Goal: Task Accomplishment & Management: Use online tool/utility

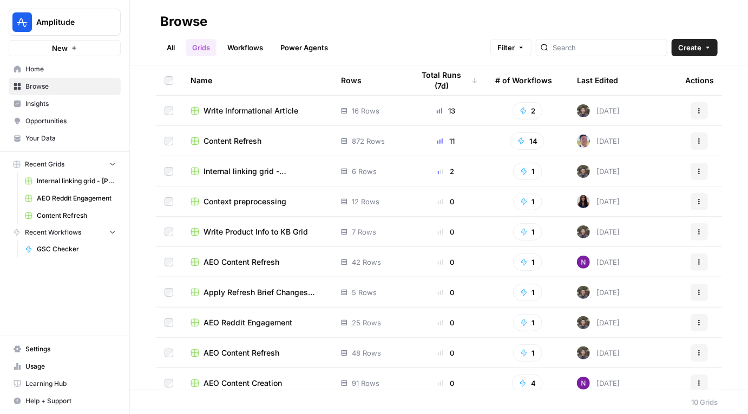
click at [247, 115] on span "Write Informational Article" at bounding box center [250, 111] width 95 height 11
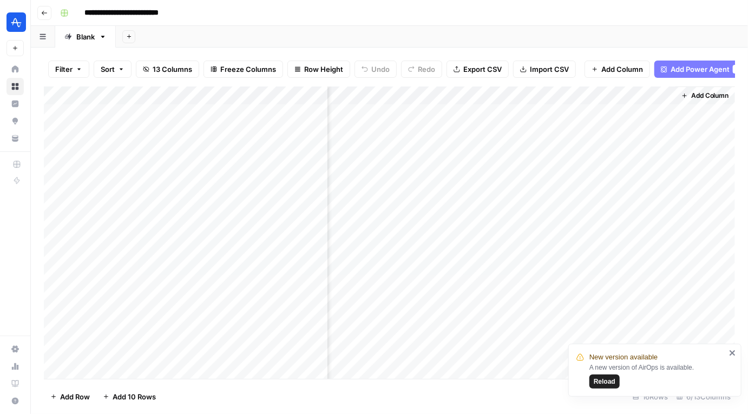
scroll to position [37, 267]
click at [567, 297] on div "Add Column" at bounding box center [389, 233] width 691 height 293
click at [567, 317] on div "Add Column" at bounding box center [389, 233] width 691 height 293
click at [567, 334] on div "Add Column" at bounding box center [389, 233] width 691 height 293
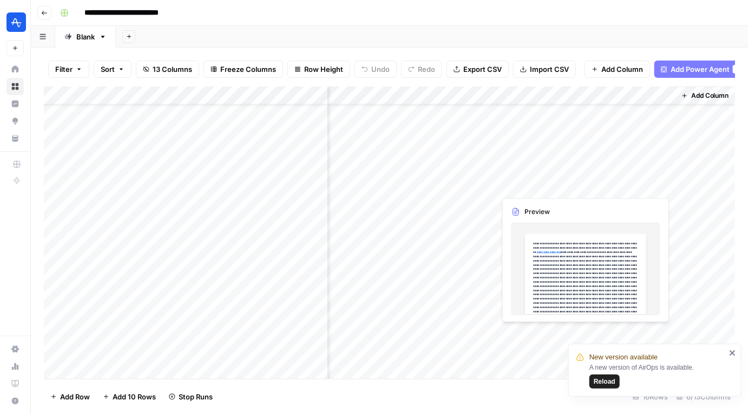
click at [601, 380] on span "Reload" at bounding box center [605, 382] width 22 height 10
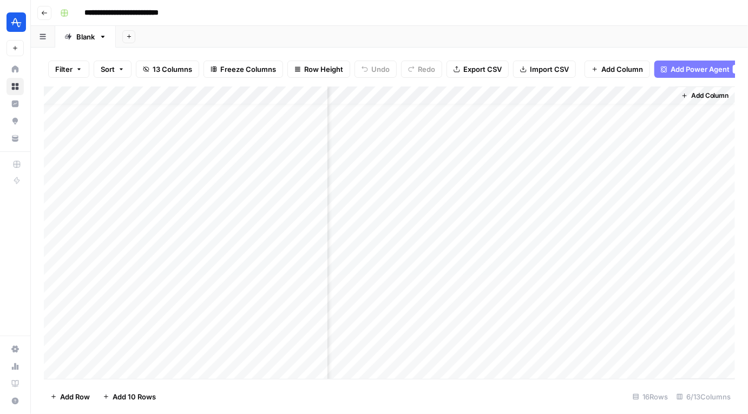
scroll to position [37, 267]
click at [664, 298] on div "Add Column" at bounding box center [389, 233] width 691 height 293
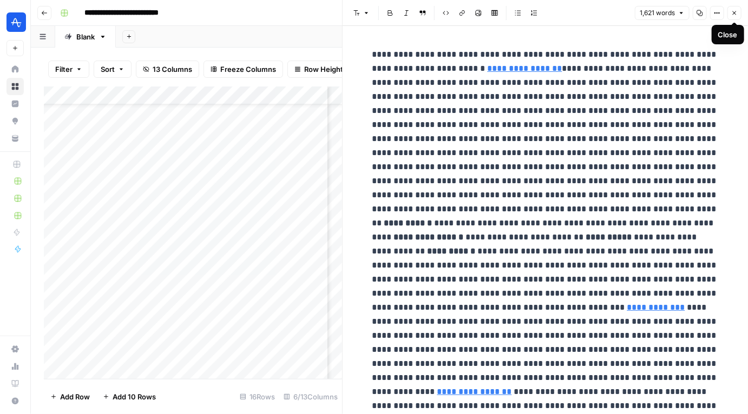
click at [737, 8] on button "Close" at bounding box center [734, 13] width 14 height 14
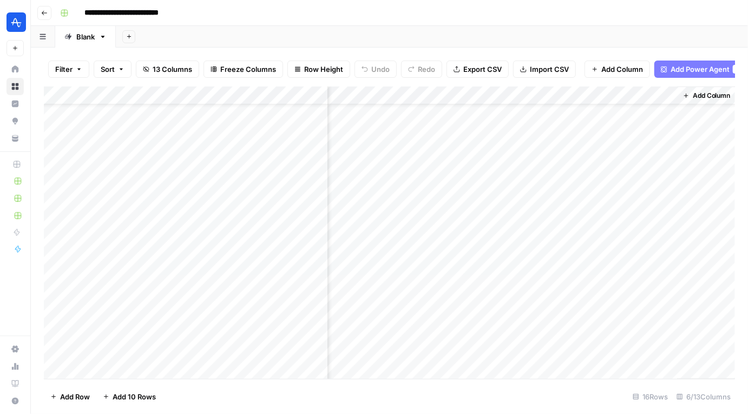
scroll to position [37, 267]
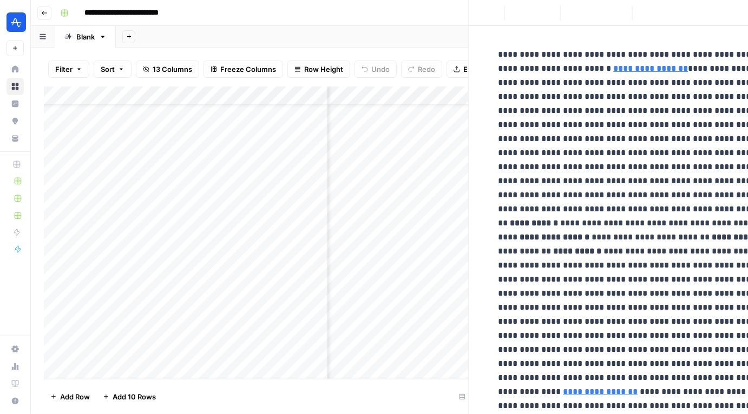
scroll to position [37, 254]
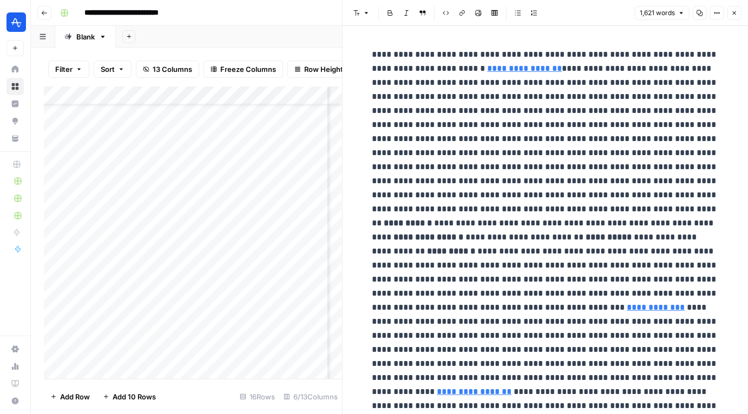
click at [730, 18] on button "Close" at bounding box center [734, 13] width 14 height 14
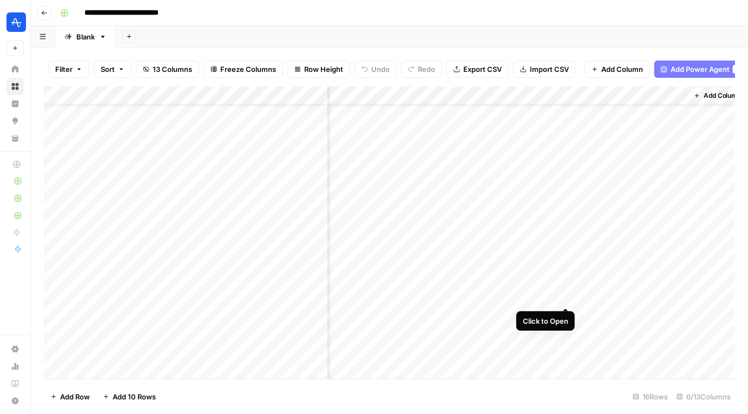
click at [566, 296] on div "Add Column" at bounding box center [389, 233] width 691 height 293
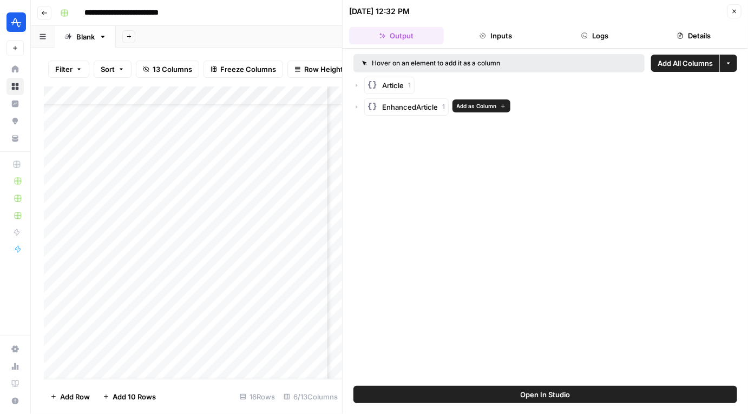
click at [404, 106] on span "EnhancedArticle" at bounding box center [410, 107] width 56 height 11
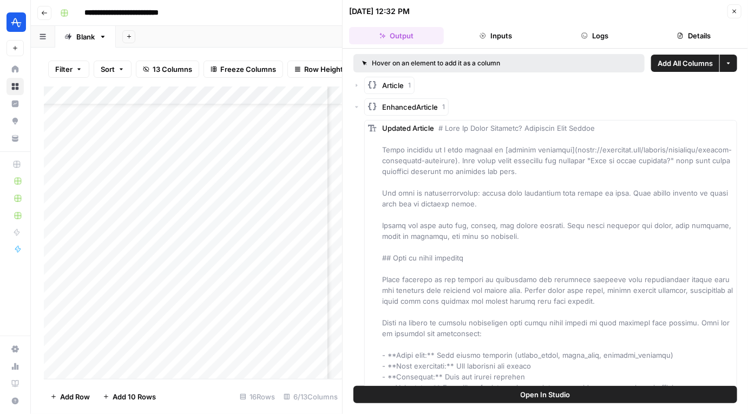
click at [404, 106] on span "EnhancedArticle" at bounding box center [410, 107] width 56 height 11
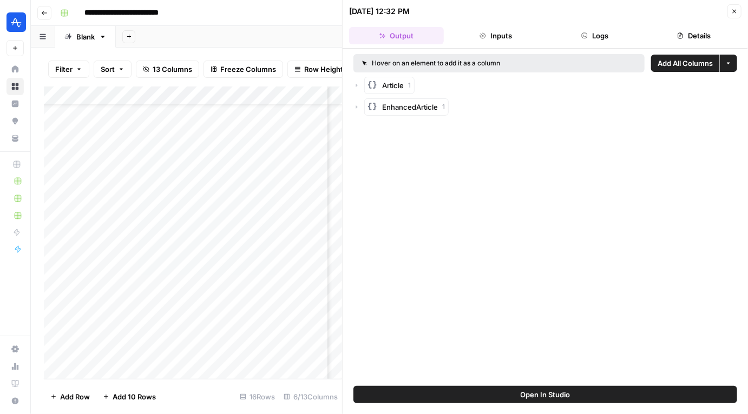
click at [730, 12] on button "Close" at bounding box center [734, 11] width 14 height 14
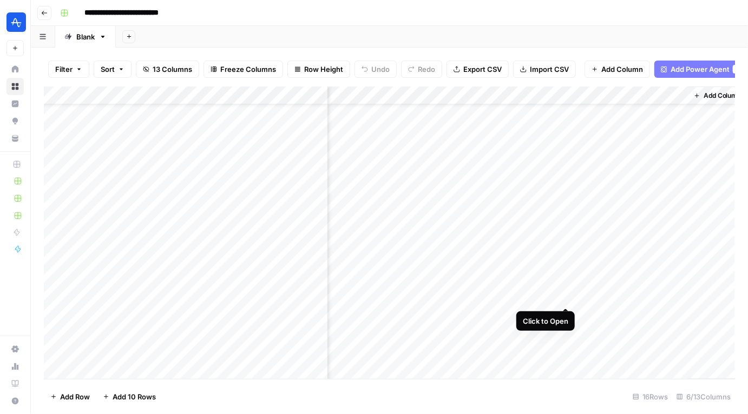
click at [569, 298] on div "Add Column" at bounding box center [389, 233] width 691 height 293
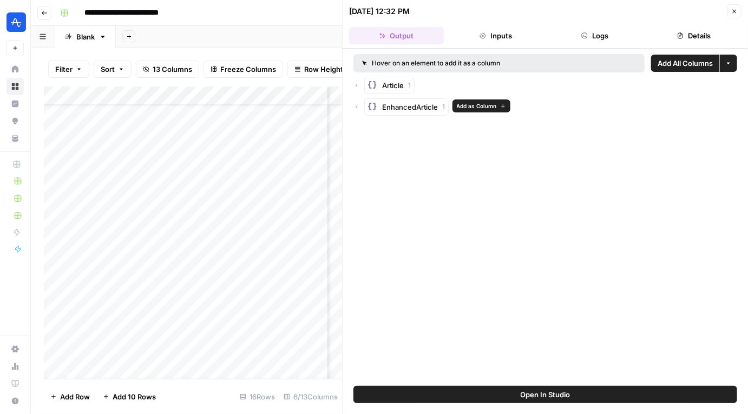
click at [414, 104] on span "EnhancedArticle" at bounding box center [410, 107] width 56 height 11
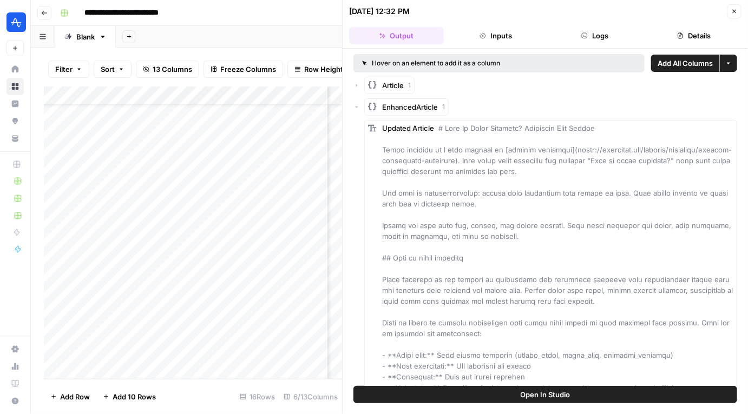
click at [414, 104] on span "EnhancedArticle" at bounding box center [410, 107] width 56 height 11
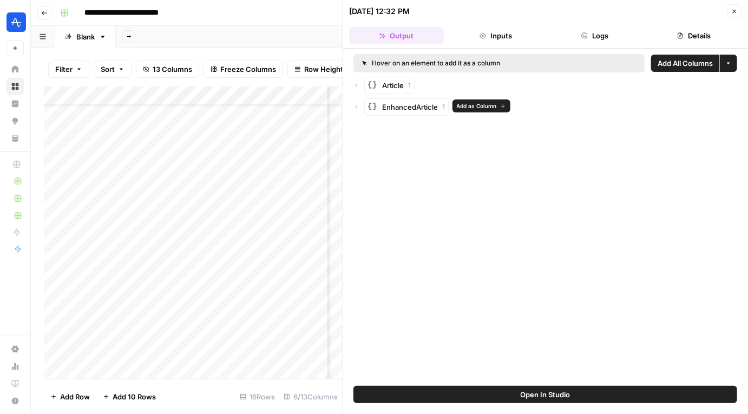
click at [473, 106] on span "Add as Column" at bounding box center [477, 106] width 40 height 9
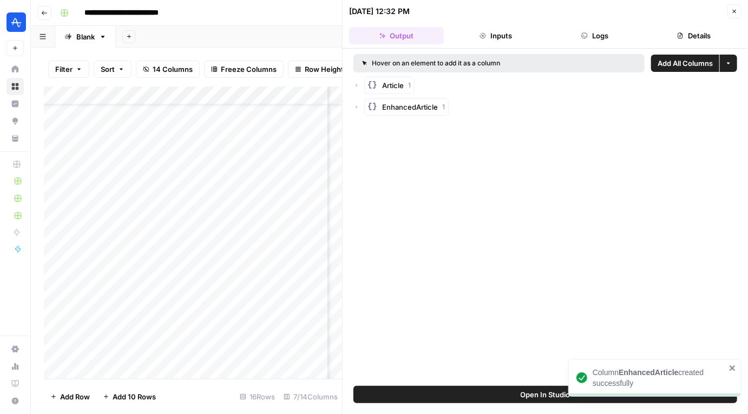
click at [732, 11] on icon "button" at bounding box center [734, 11] width 6 height 6
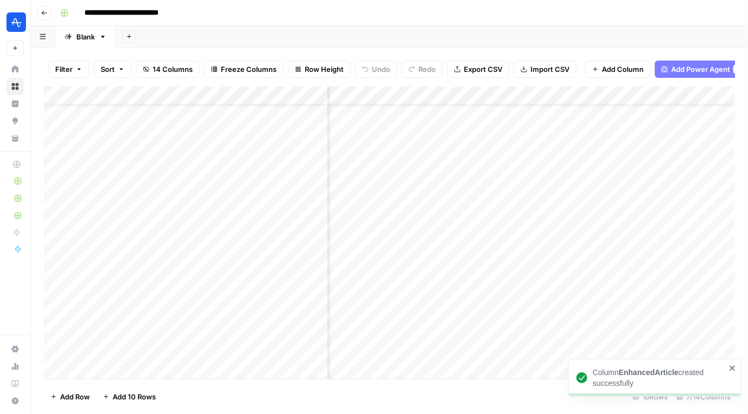
scroll to position [37, 252]
click at [682, 297] on div "Add Column" at bounding box center [389, 233] width 691 height 293
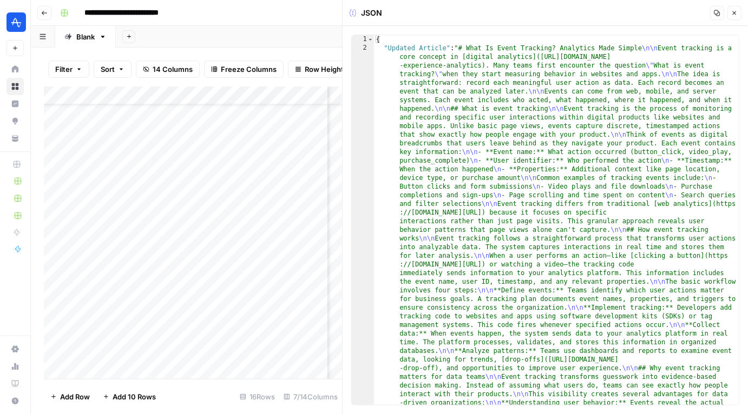
click at [736, 13] on icon "button" at bounding box center [734, 13] width 6 height 6
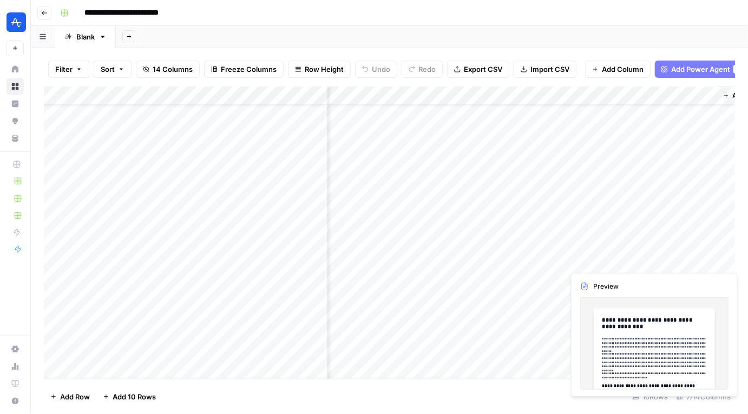
scroll to position [37, 365]
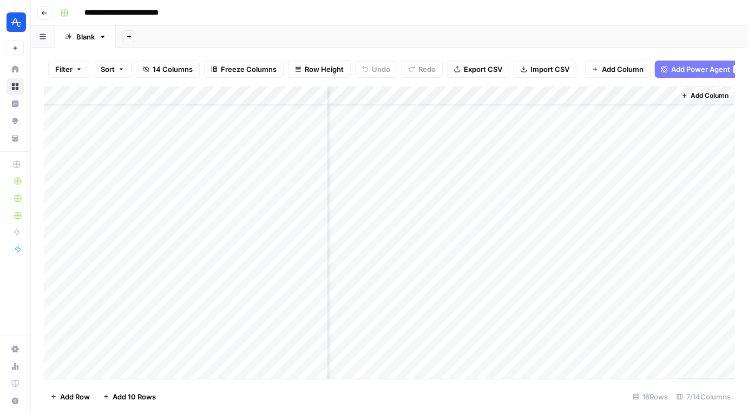
click at [570, 94] on div "Add Column" at bounding box center [389, 233] width 691 height 293
click at [526, 200] on span "Remove Column" at bounding box center [548, 201] width 95 height 11
click at [526, 200] on div "Delete column? Cancel Delete" at bounding box center [374, 207] width 748 height 414
click at [418, 300] on div "Add Column" at bounding box center [389, 233] width 691 height 293
click at [456, 102] on div "Add Column" at bounding box center [389, 233] width 691 height 293
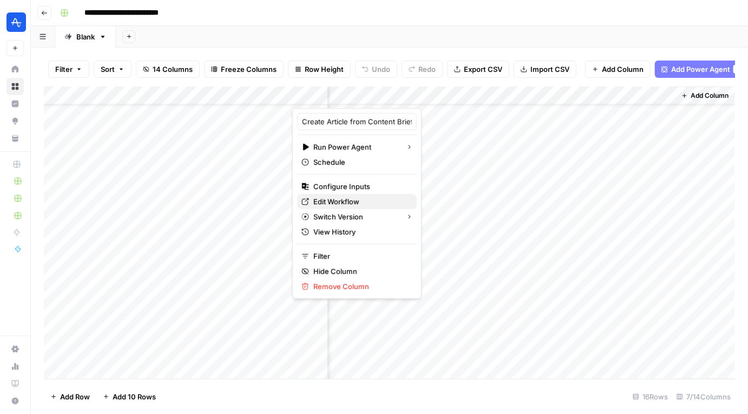
click at [346, 200] on span "Edit Workflow" at bounding box center [360, 201] width 95 height 11
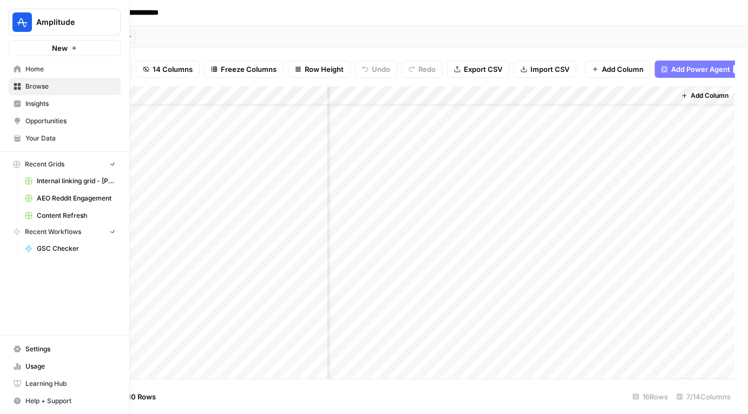
click at [19, 18] on img "Workspace: Amplitude" at bounding box center [21, 21] width 19 height 19
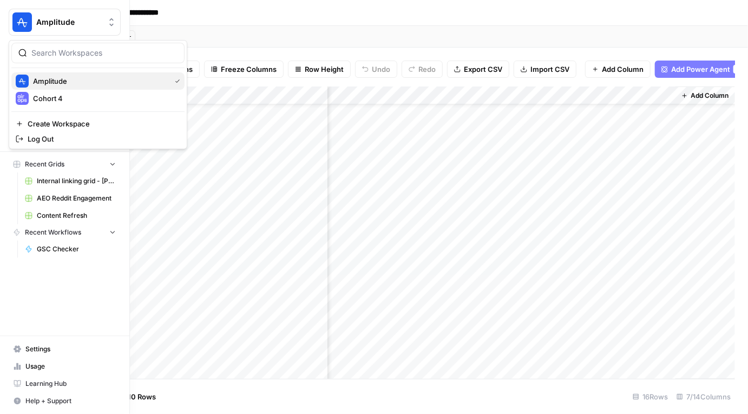
click at [58, 78] on span "Amplitude" at bounding box center [99, 81] width 133 height 11
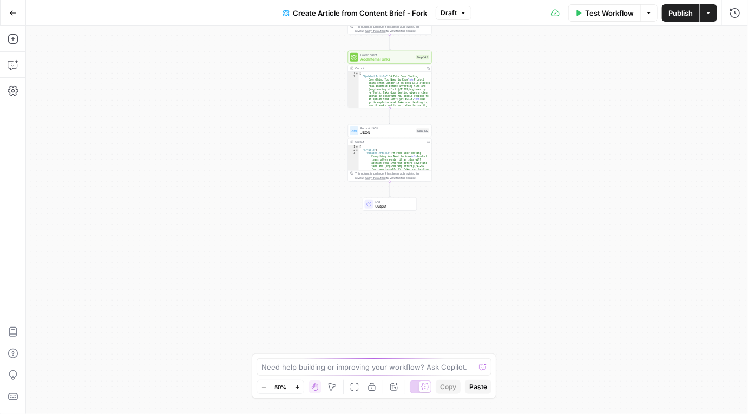
click at [475, 164] on div "true false true false Workflow Set Inputs Inputs Google Search Google Search St…" at bounding box center [387, 220] width 722 height 389
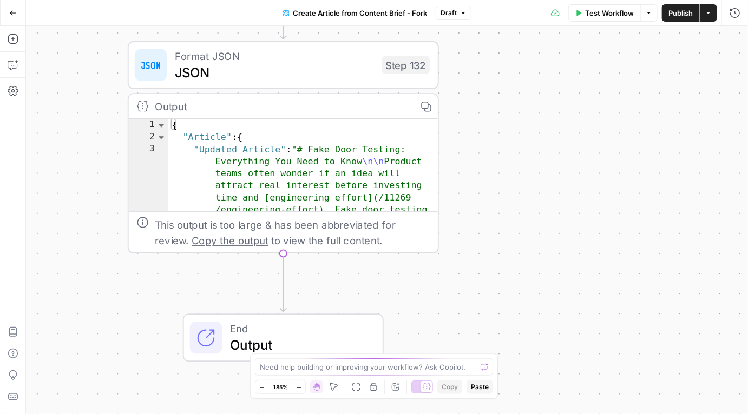
click at [521, 219] on div "true false true false Workflow Set Inputs Inputs Google Search Google Search St…" at bounding box center [387, 220] width 722 height 389
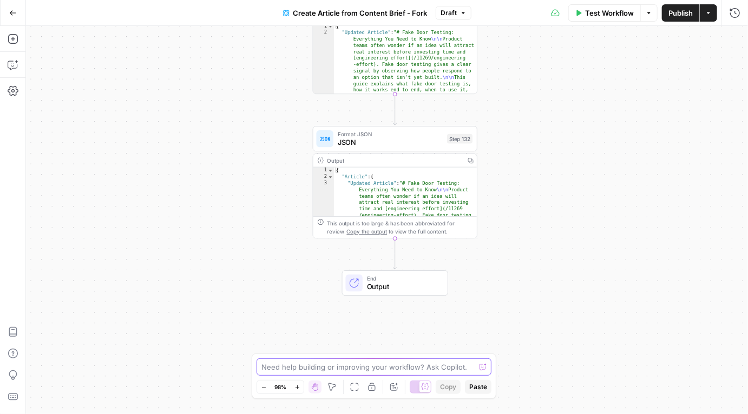
click at [351, 366] on textarea at bounding box center [367, 367] width 213 height 11
type textarea "i want to see the final article in a normal, non-json format."
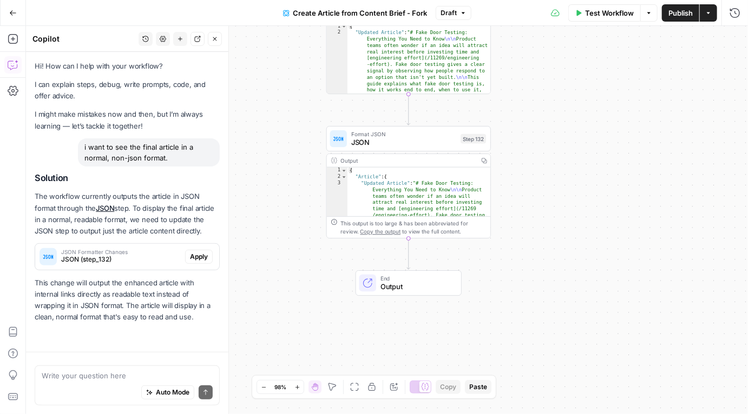
scroll to position [10, 0]
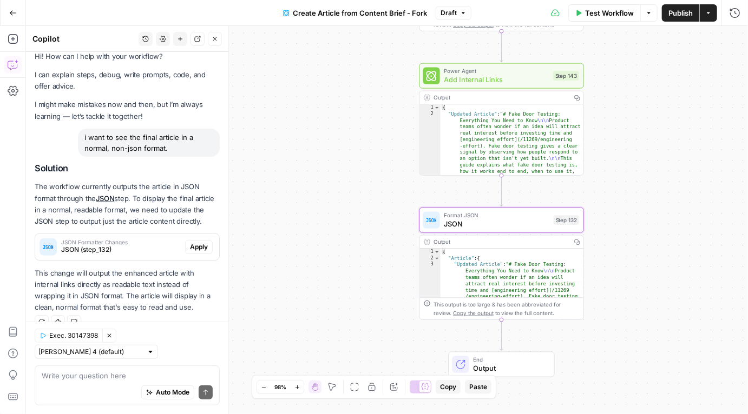
click at [140, 248] on span "JSON (step_132)" at bounding box center [121, 250] width 120 height 10
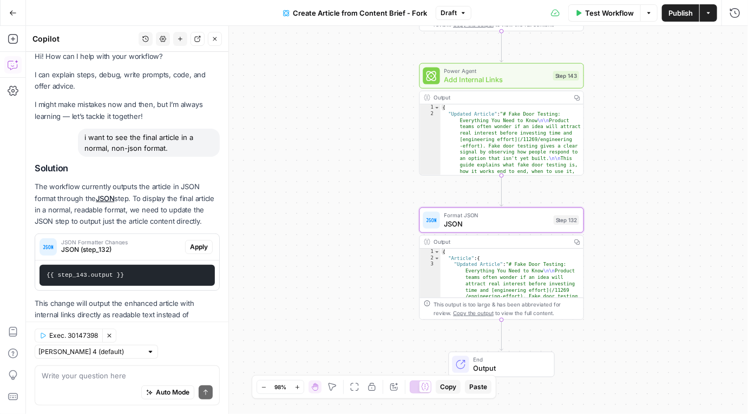
click at [195, 244] on span "Apply" at bounding box center [199, 247] width 18 height 10
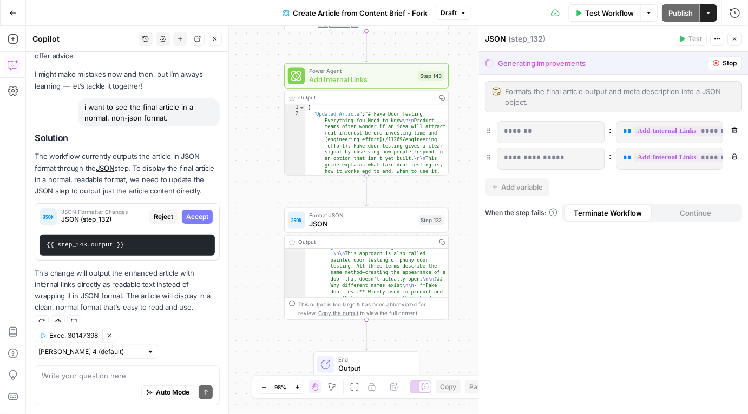
scroll to position [208, 0]
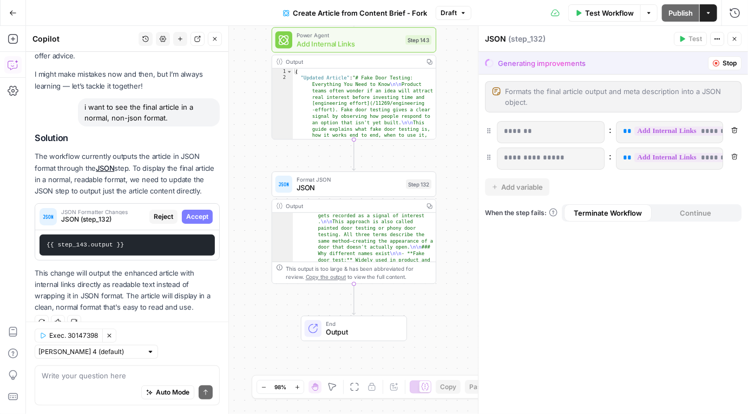
click at [726, 63] on span "Stop" at bounding box center [729, 63] width 14 height 10
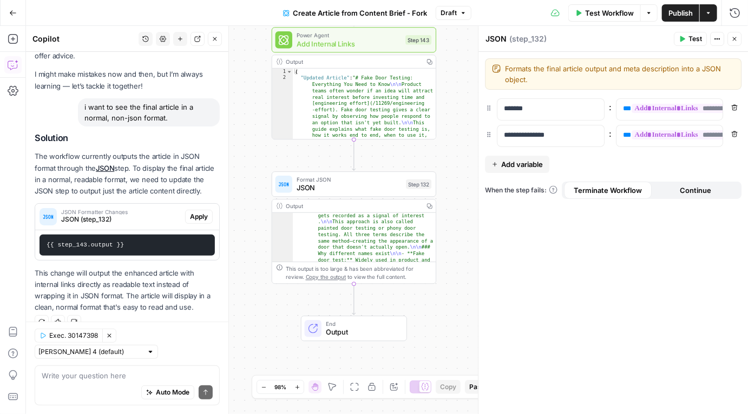
click at [740, 32] on div "Test Actions Close" at bounding box center [708, 39] width 68 height 14
click at [735, 37] on icon "button" at bounding box center [734, 39] width 6 height 6
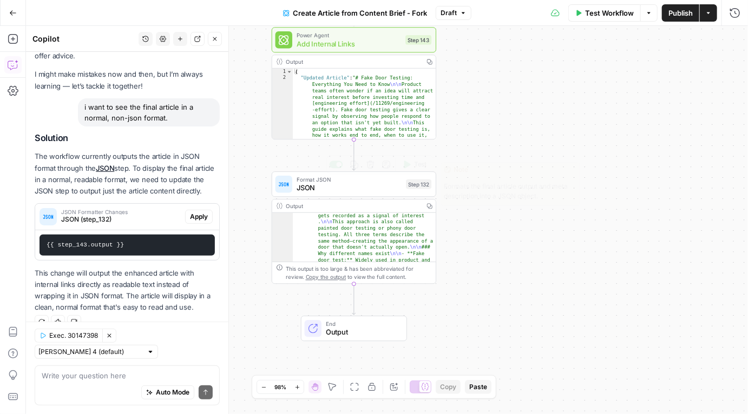
click at [359, 185] on span "JSON" at bounding box center [349, 188] width 105 height 11
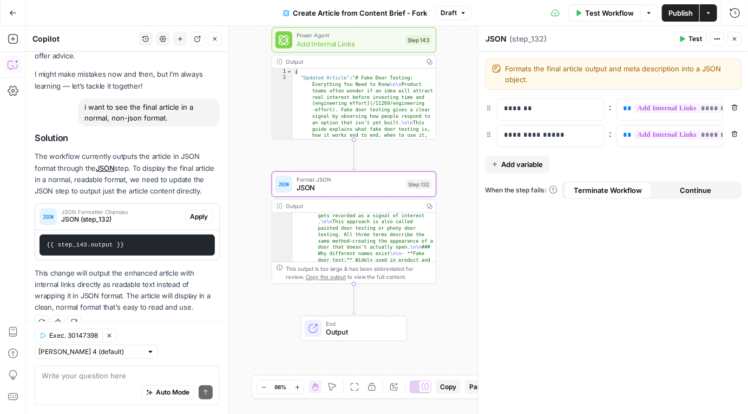
click at [648, 315] on div "**********" at bounding box center [612, 233] width 269 height 363
click at [549, 136] on p "**********" at bounding box center [551, 135] width 94 height 11
click at [713, 15] on button "Actions" at bounding box center [708, 12] width 17 height 17
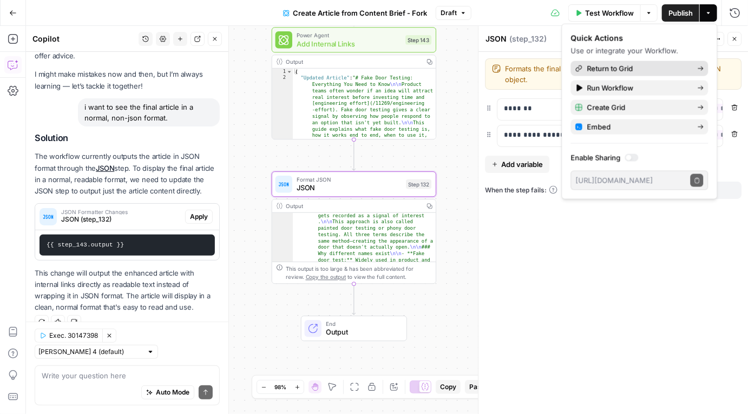
click at [629, 71] on span "Return to Grid" at bounding box center [638, 68] width 102 height 11
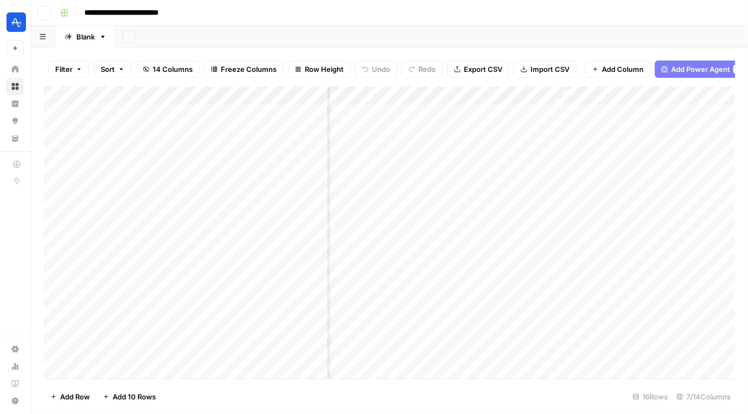
scroll to position [0, 365]
click at [564, 333] on div "Add Column" at bounding box center [389, 233] width 691 height 293
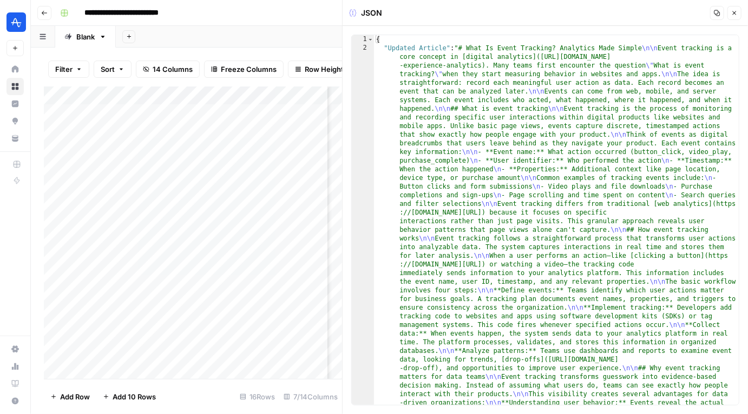
click at [733, 10] on icon "button" at bounding box center [734, 13] width 6 height 6
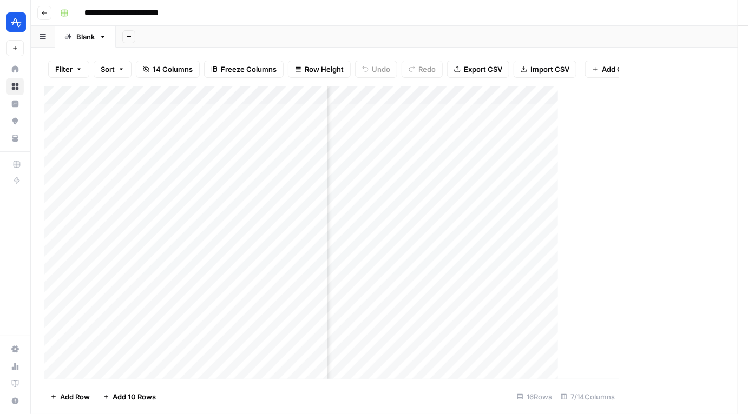
scroll to position [0, 352]
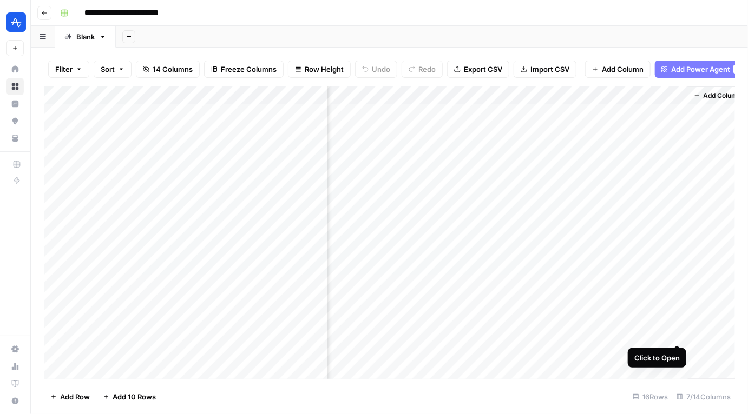
click at [674, 333] on div "Add Column" at bounding box center [389, 233] width 691 height 293
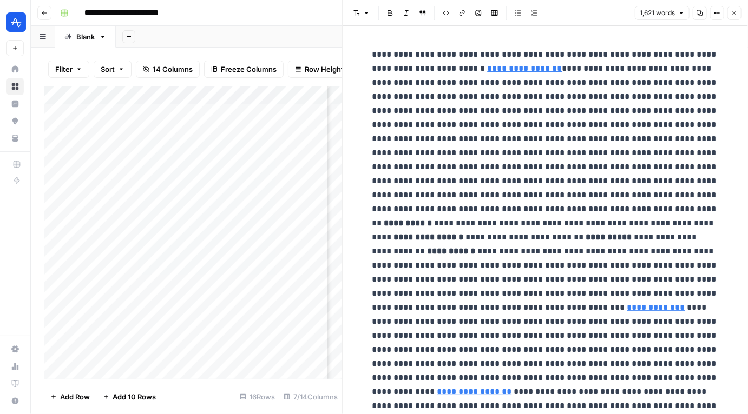
click at [738, 10] on button "Close" at bounding box center [734, 13] width 14 height 14
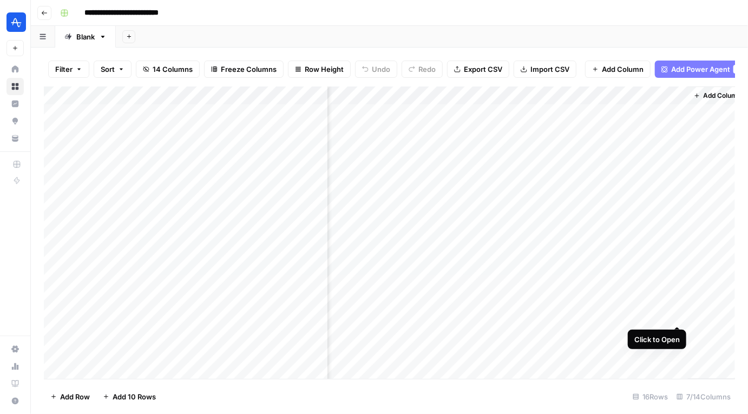
click at [679, 314] on div "Add Column" at bounding box center [389, 233] width 691 height 293
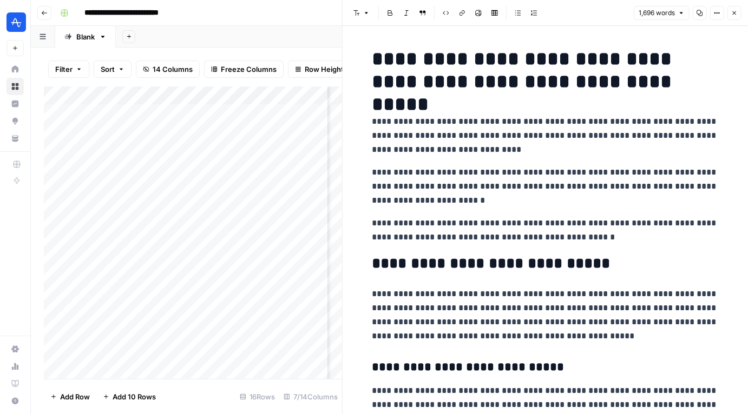
click at [740, 11] on button "Close" at bounding box center [734, 13] width 14 height 14
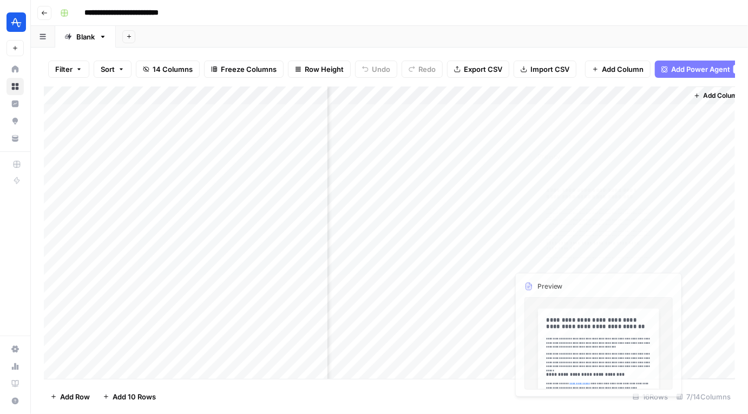
scroll to position [37, 352]
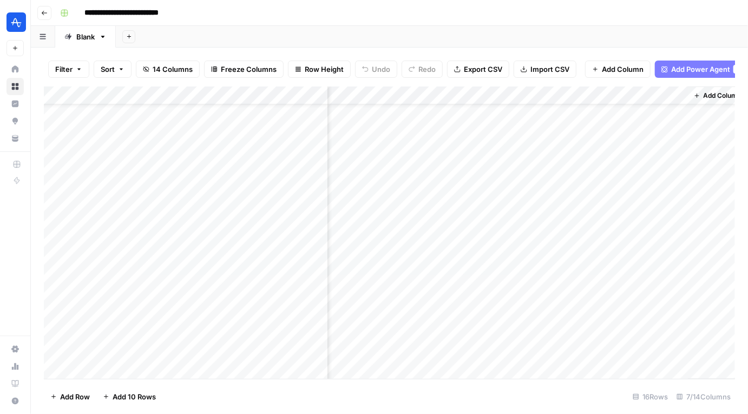
click at [468, 93] on div "Add Column" at bounding box center [389, 233] width 691 height 293
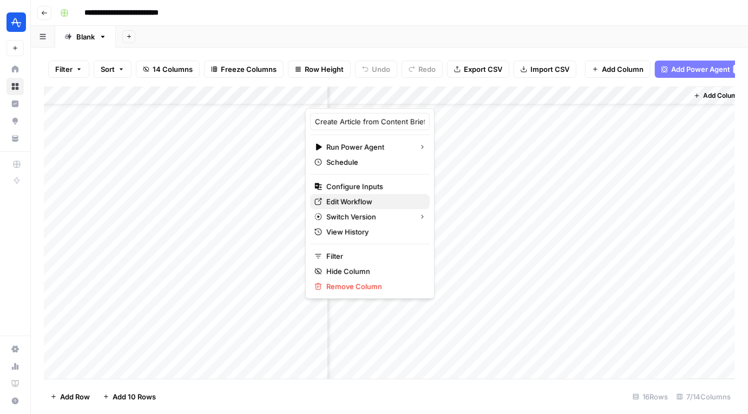
click at [381, 198] on span "Edit Workflow" at bounding box center [373, 201] width 95 height 11
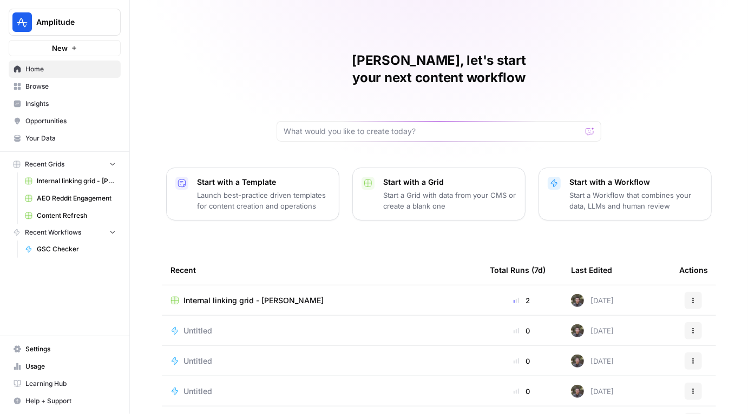
scroll to position [82, 0]
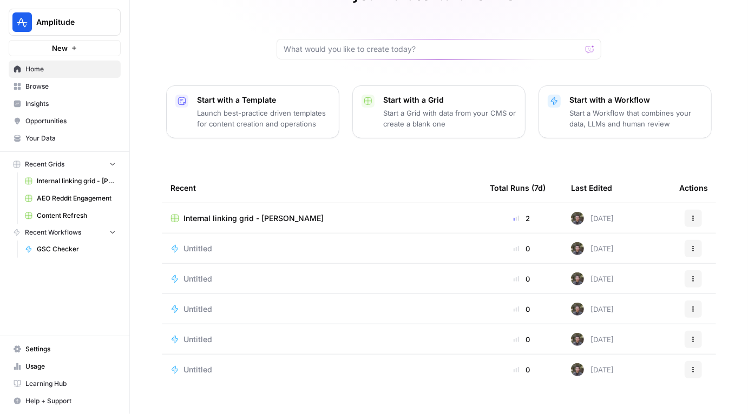
click at [64, 80] on link "Browse" at bounding box center [65, 86] width 112 height 17
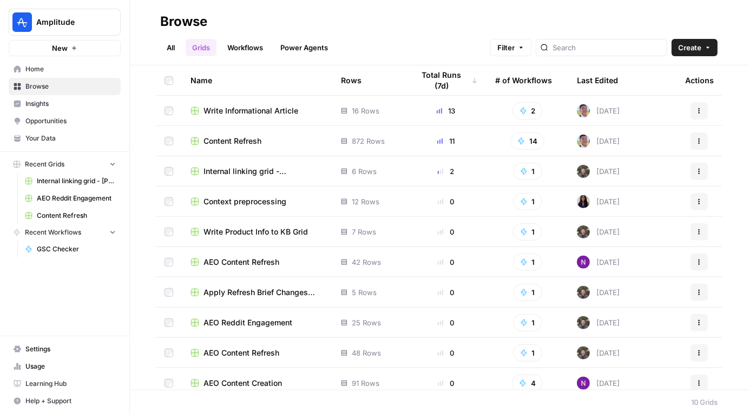
click at [232, 140] on span "Content Refresh" at bounding box center [232, 141] width 58 height 11
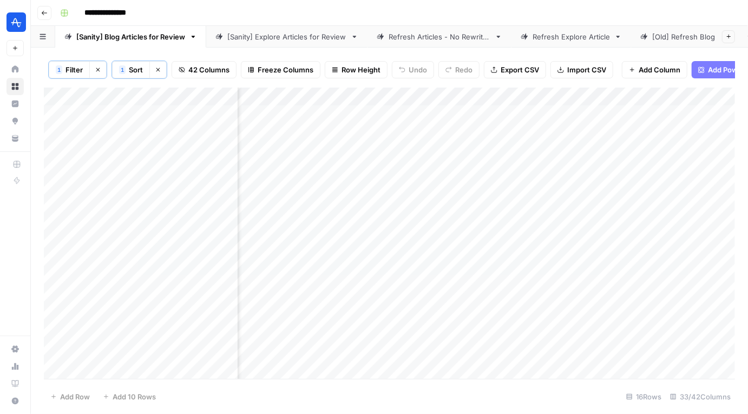
scroll to position [0, 2441]
click at [525, 96] on div "Add Column" at bounding box center [389, 234] width 691 height 292
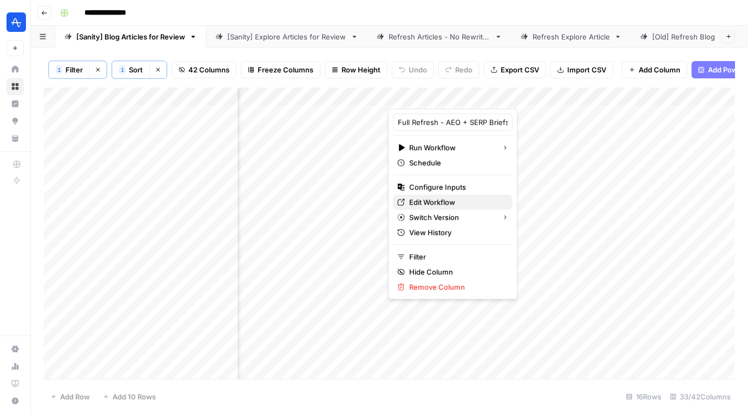
click at [446, 205] on span "Edit Workflow" at bounding box center [456, 202] width 95 height 11
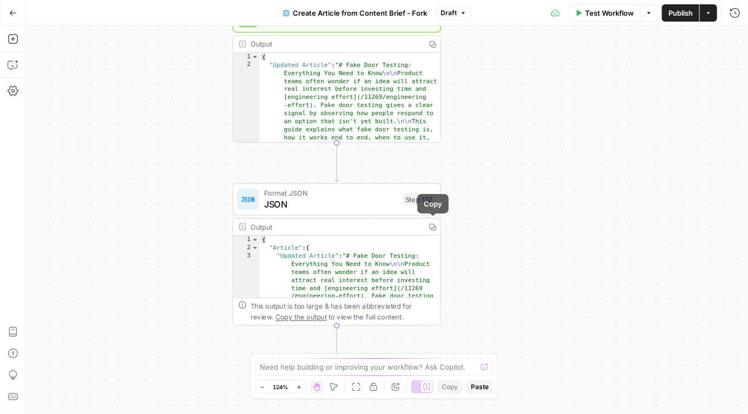
click at [384, 230] on div "Output" at bounding box center [335, 227] width 169 height 11
type textarea "**********"
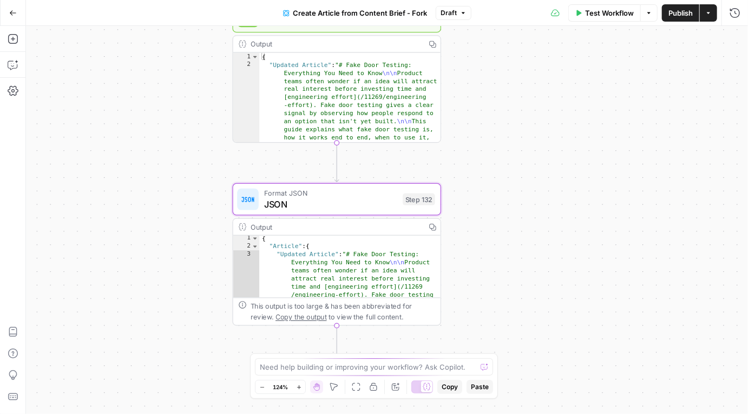
click at [275, 317] on span "Copy the output" at bounding box center [300, 317] width 51 height 8
click at [360, 368] on textarea at bounding box center [368, 367] width 216 height 11
type textarea "i want to be able to view the final output as an article rather than just json"
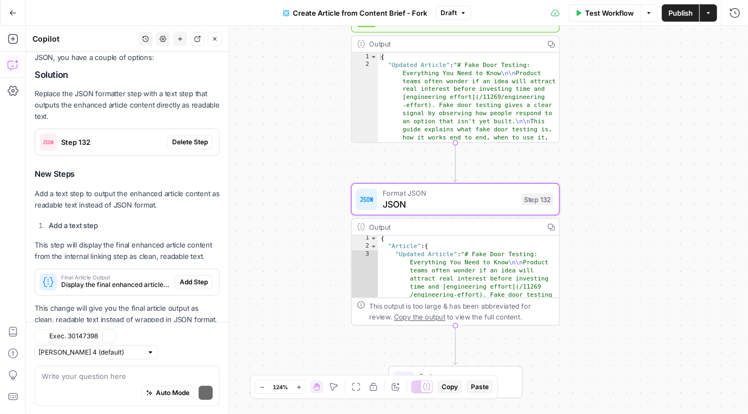
scroll to position [201, 0]
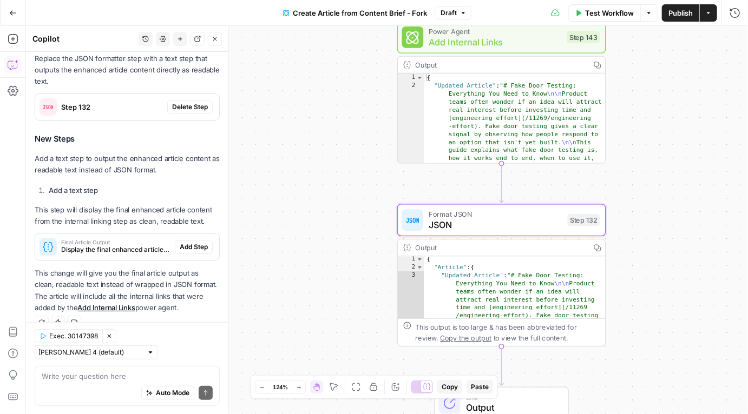
click at [153, 378] on textarea at bounding box center [127, 376] width 171 height 11
type textarea "a"
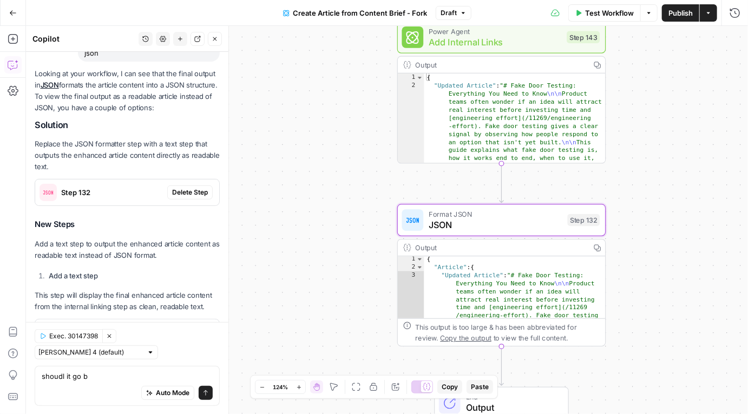
scroll to position [114, 0]
type textarea "shoudl it go b"
click at [136, 194] on span "Step 132" at bounding box center [112, 194] width 102 height 11
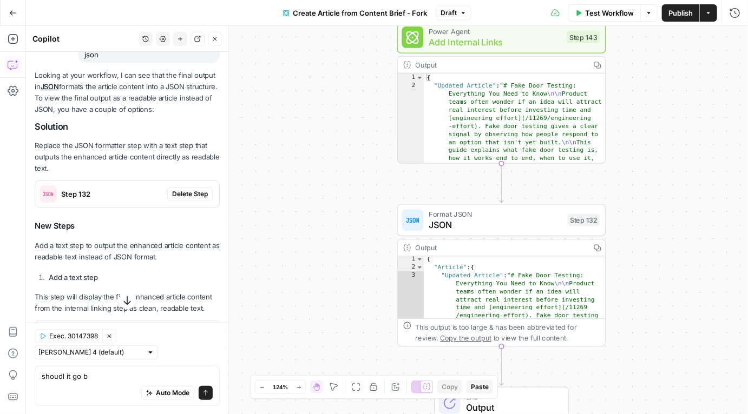
scroll to position [201, 0]
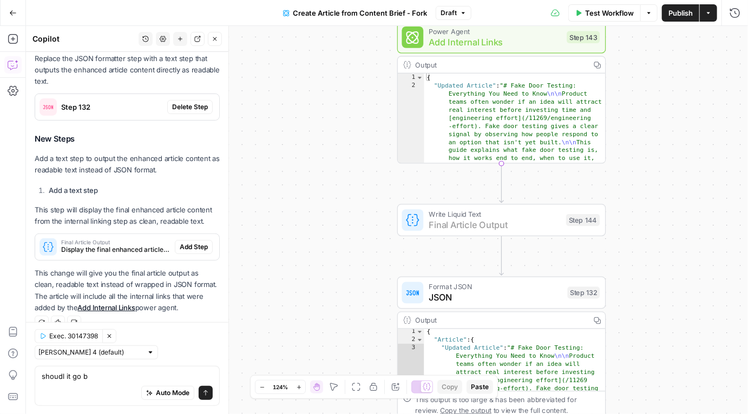
click at [188, 245] on span "Add Step" at bounding box center [194, 247] width 28 height 10
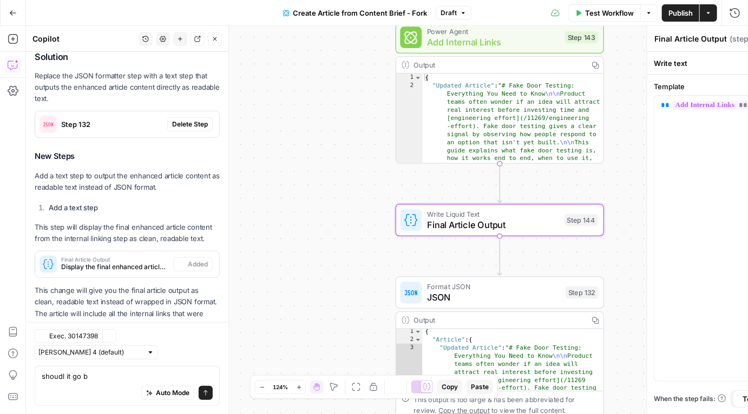
scroll to position [219, 0]
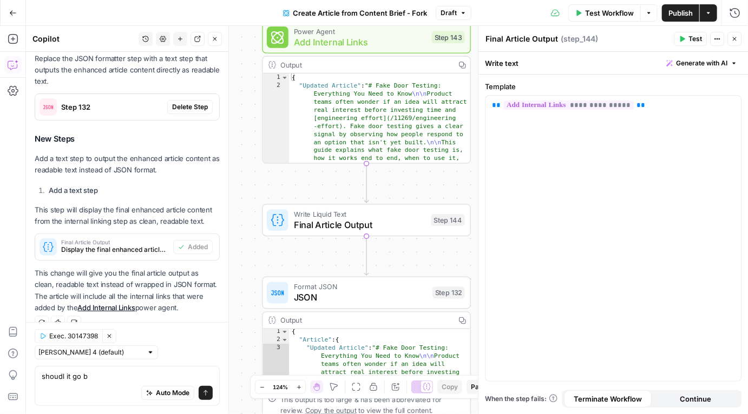
click at [734, 36] on icon "button" at bounding box center [734, 39] width 6 height 6
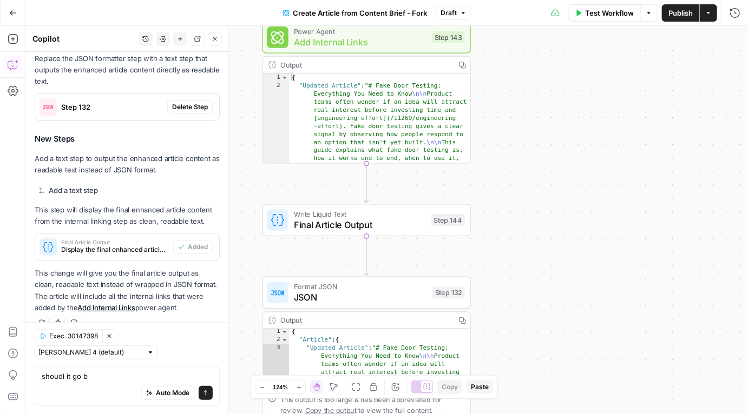
click at [695, 18] on button "Publish" at bounding box center [680, 12] width 37 height 17
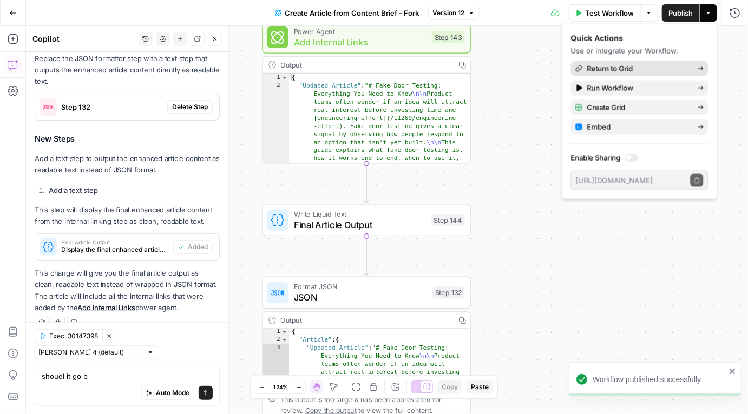
click at [644, 68] on span "Return to Grid" at bounding box center [638, 68] width 102 height 11
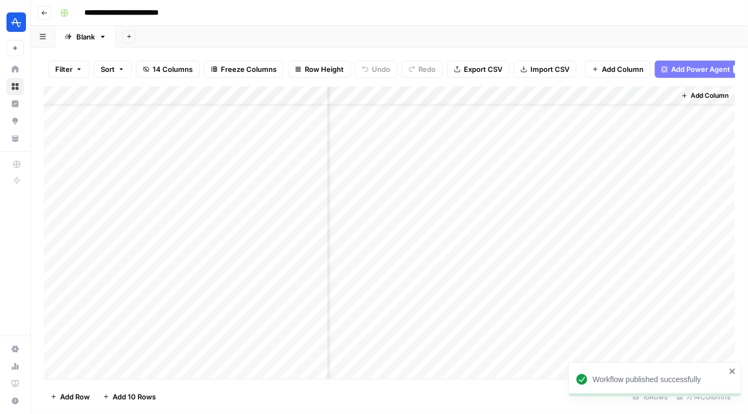
scroll to position [37, 328]
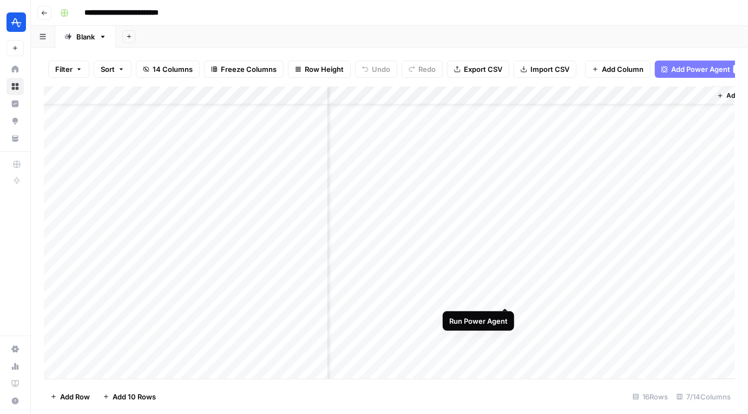
click at [504, 297] on div "Add Column" at bounding box center [389, 233] width 691 height 293
click at [496, 297] on div "Add Column" at bounding box center [389, 233] width 691 height 293
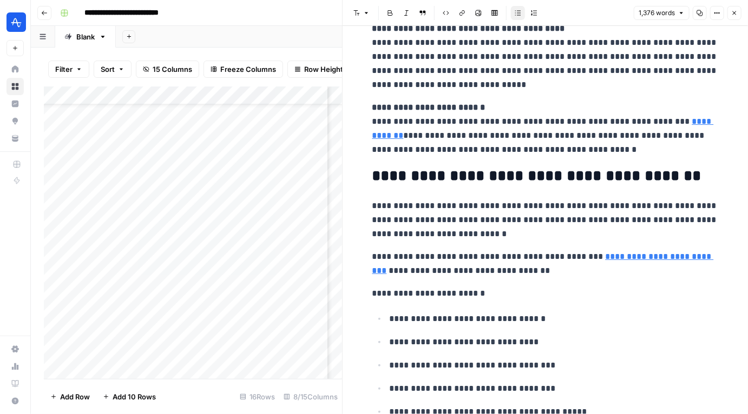
scroll to position [3113, 0]
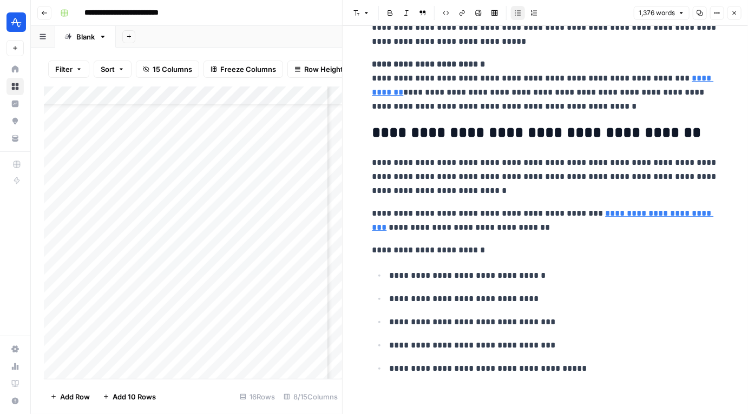
click at [119, 317] on div "Add Column" at bounding box center [193, 233] width 298 height 293
click at [736, 16] on icon "button" at bounding box center [734, 13] width 6 height 6
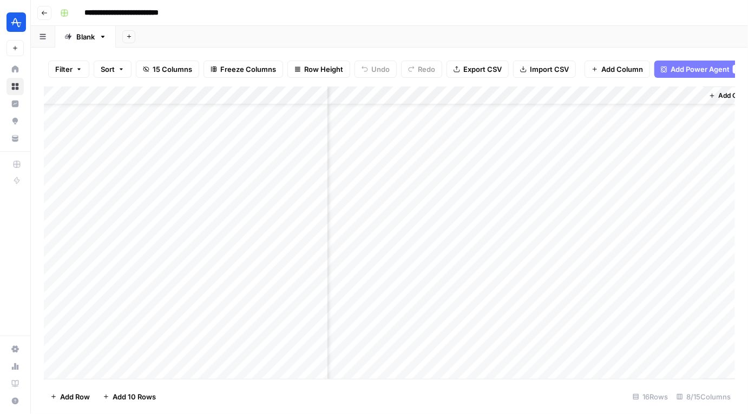
click at [492, 318] on div "Add Column" at bounding box center [389, 233] width 691 height 293
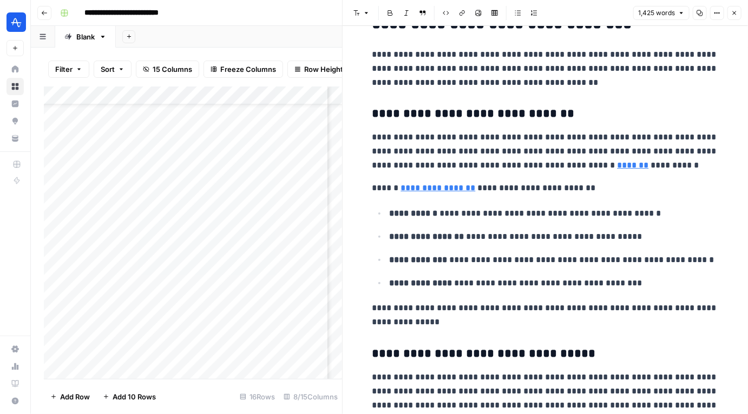
scroll to position [752, 0]
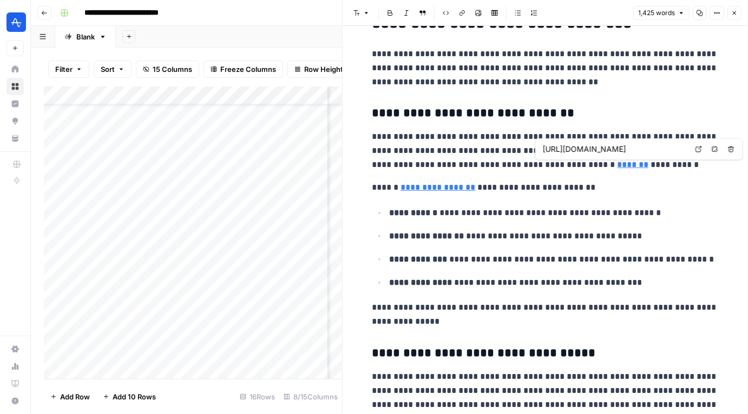
type input "https://amplitude.com/track/javascript/funnel-drop-off"
click at [526, 207] on p "**********" at bounding box center [554, 213] width 329 height 14
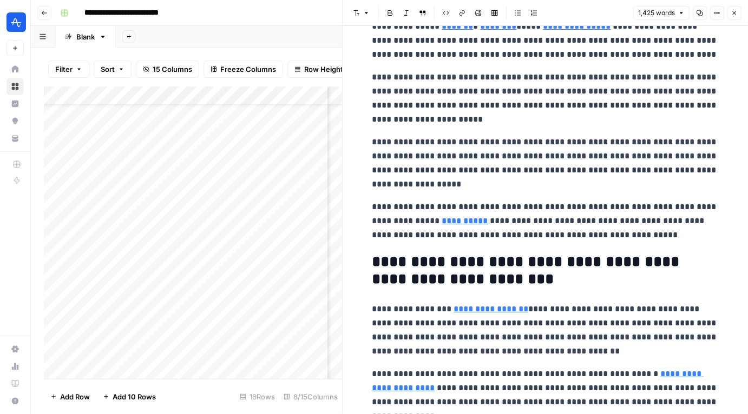
scroll to position [2637, 0]
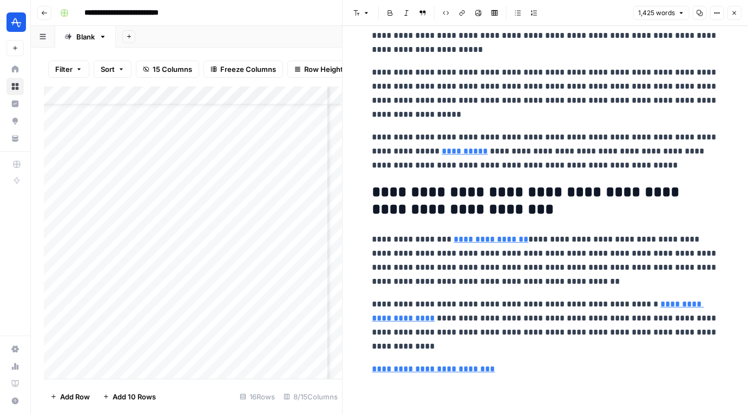
click at [734, 15] on icon "button" at bounding box center [734, 13] width 6 height 6
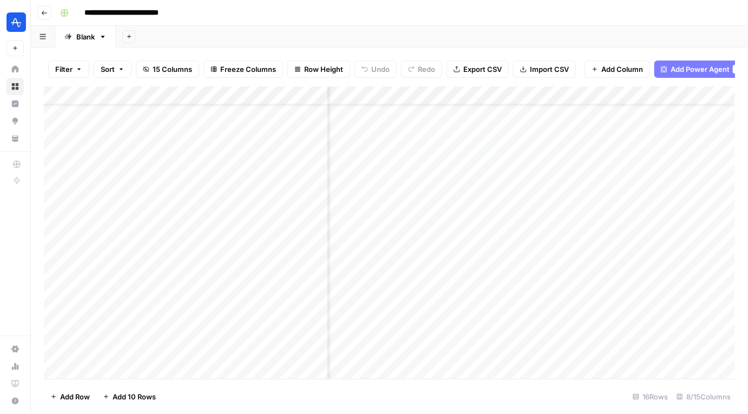
scroll to position [37, 0]
click at [536, 99] on div "Add Column" at bounding box center [389, 233] width 691 height 293
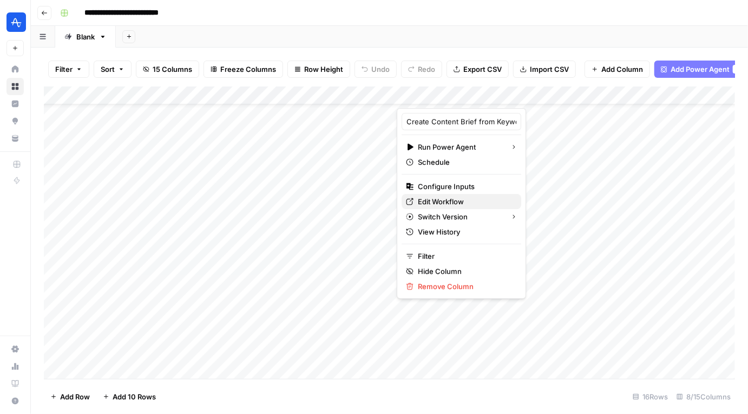
click at [449, 200] on span "Edit Workflow" at bounding box center [465, 201] width 95 height 11
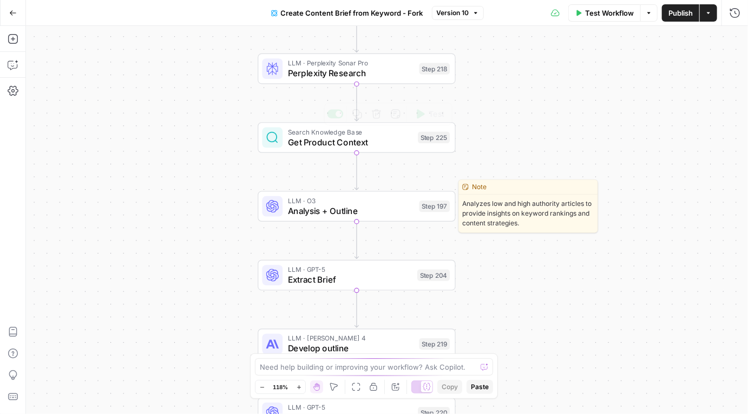
click at [325, 212] on span "Analysis + Outline" at bounding box center [351, 211] width 126 height 13
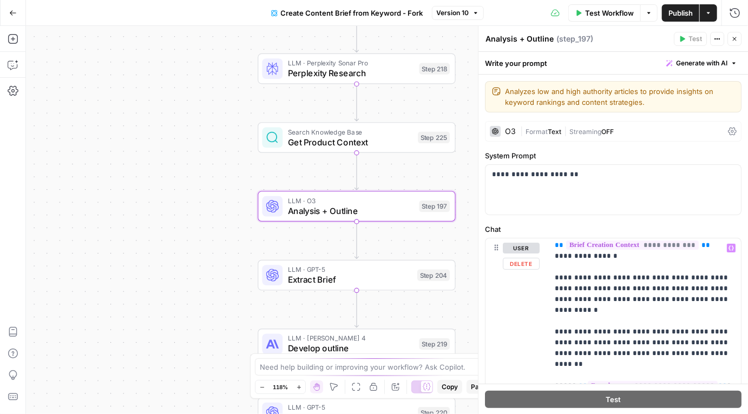
scroll to position [86, 0]
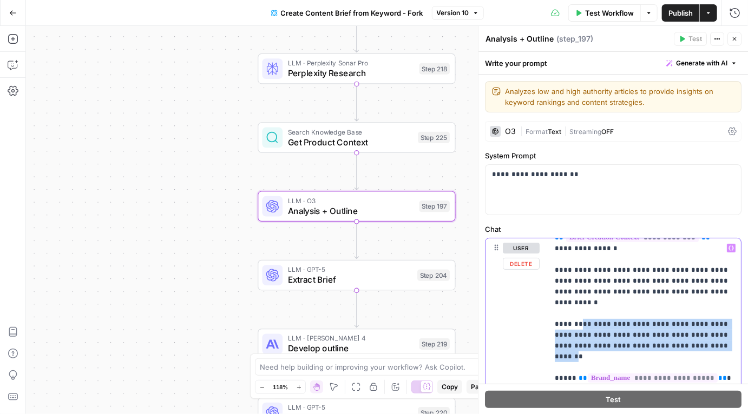
drag, startPoint x: 573, startPoint y: 314, endPoint x: 659, endPoint y: 330, distance: 87.5
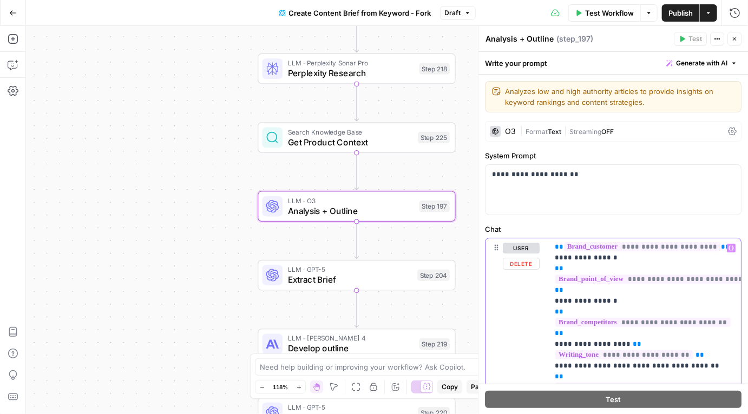
scroll to position [8, 0]
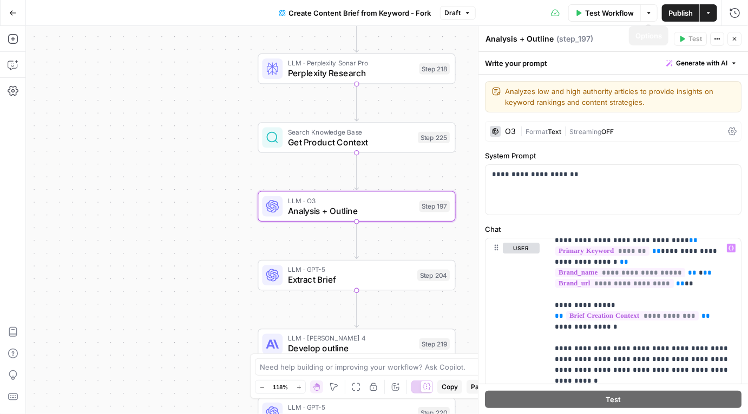
click at [678, 17] on span "Publish" at bounding box center [680, 13] width 24 height 11
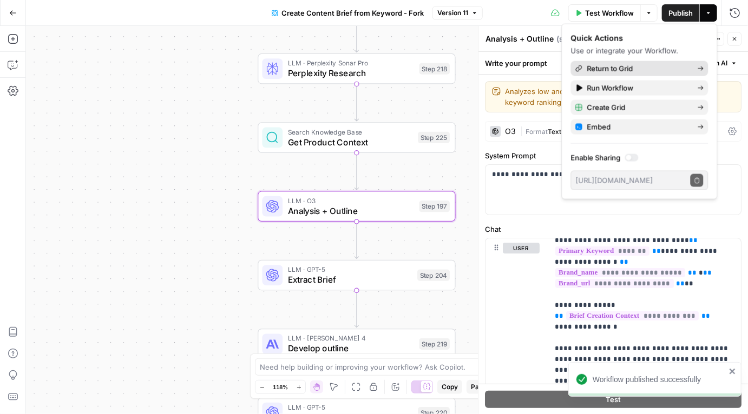
click at [642, 70] on span "Return to Grid" at bounding box center [638, 68] width 102 height 11
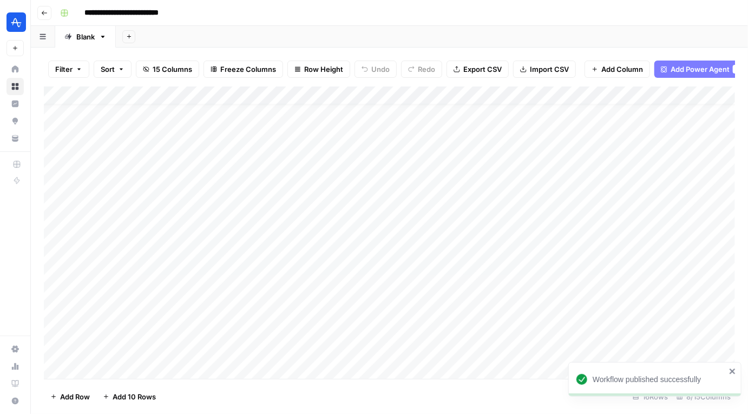
scroll to position [32, 0]
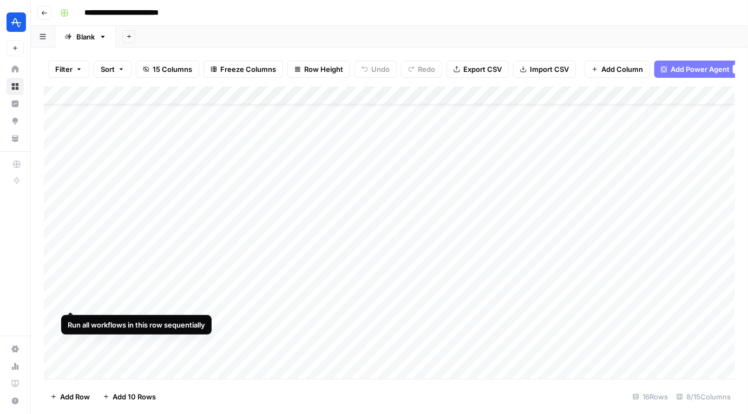
click at [73, 302] on div "Add Column" at bounding box center [389, 233] width 691 height 293
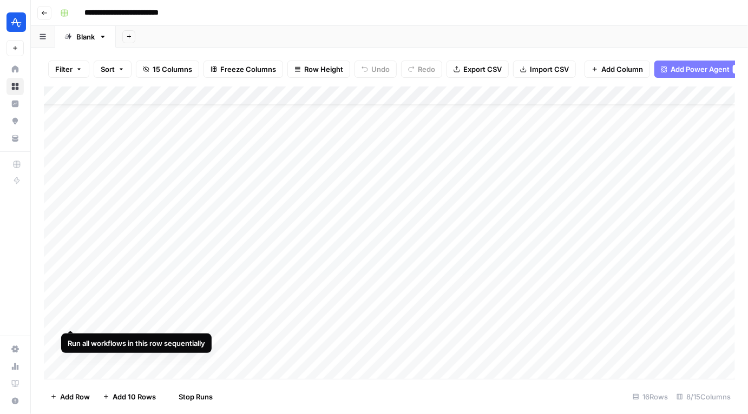
click at [70, 314] on div "Add Column" at bounding box center [389, 233] width 691 height 293
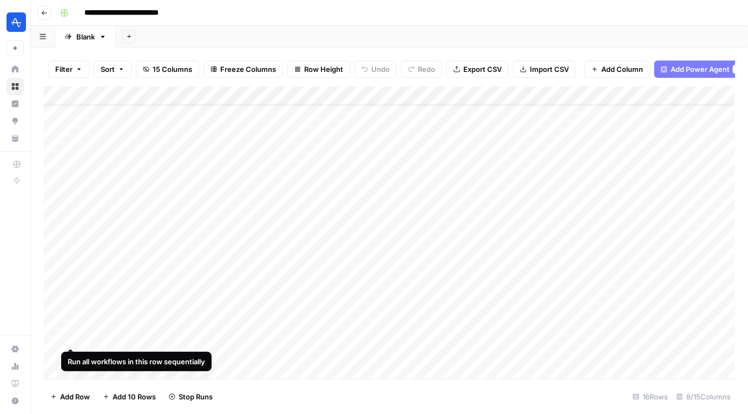
click at [68, 337] on div "Add Column" at bounding box center [389, 233] width 691 height 293
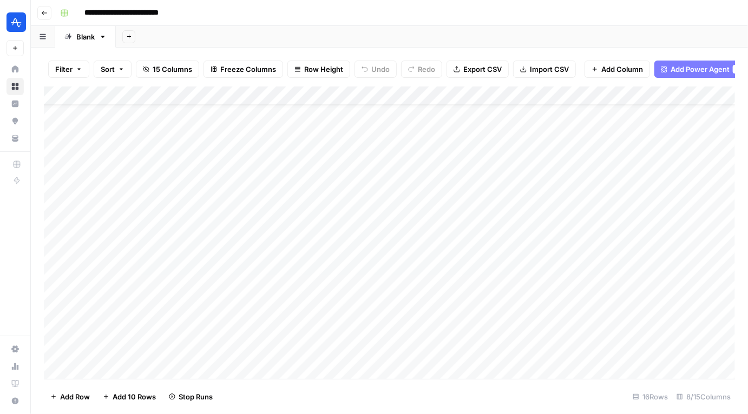
scroll to position [37, 0]
click at [548, 295] on div "Add Column" at bounding box center [389, 233] width 691 height 293
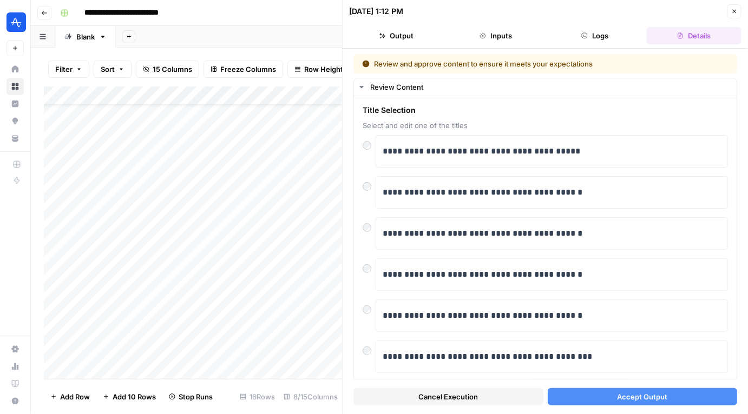
click at [585, 396] on button "Accept Output" at bounding box center [643, 397] width 190 height 17
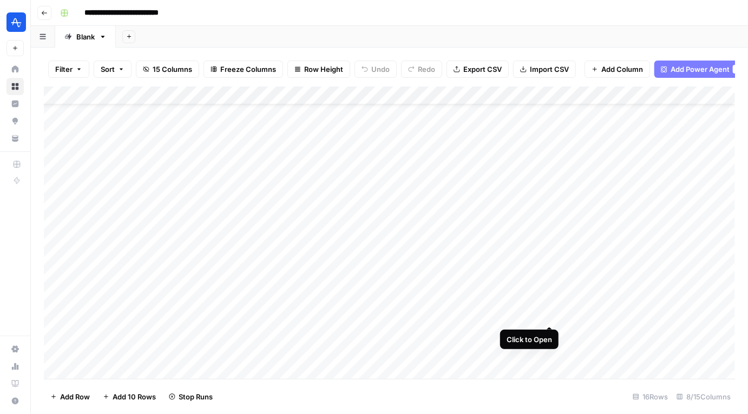
click at [548, 315] on div "Add Column" at bounding box center [389, 233] width 691 height 293
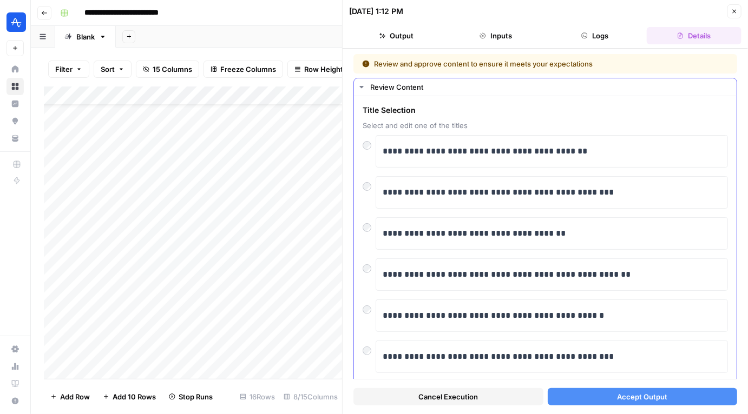
click at [367, 193] on div "**********" at bounding box center [545, 192] width 365 height 32
click at [596, 389] on button "Accept Output" at bounding box center [643, 397] width 190 height 17
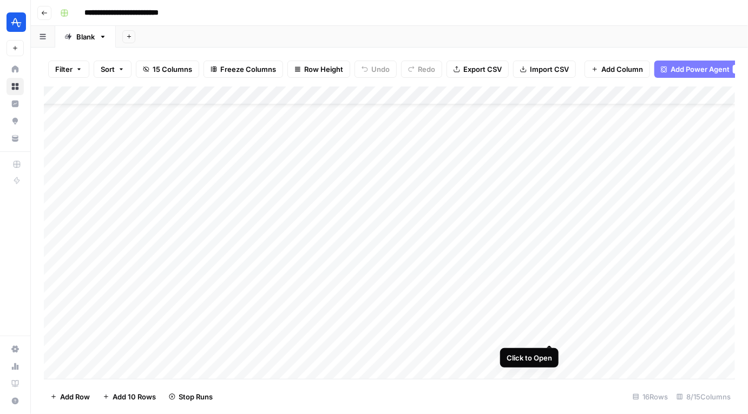
click at [549, 333] on div "Add Column" at bounding box center [389, 233] width 691 height 293
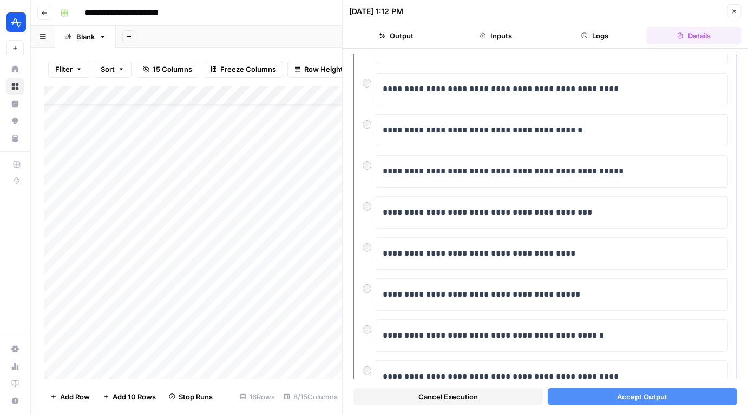
scroll to position [107, 0]
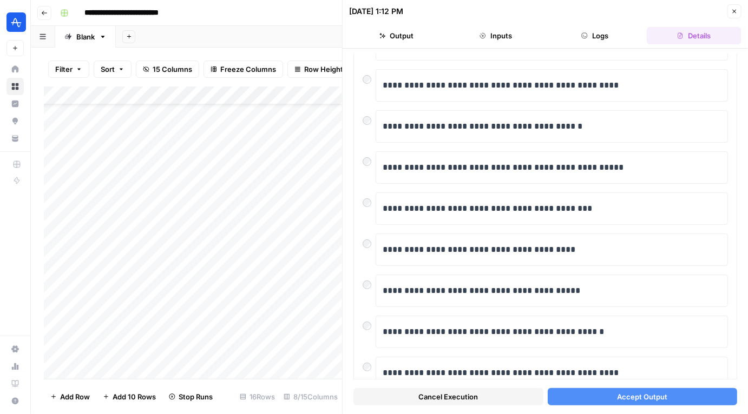
click at [621, 399] on span "Accept Output" at bounding box center [642, 397] width 50 height 11
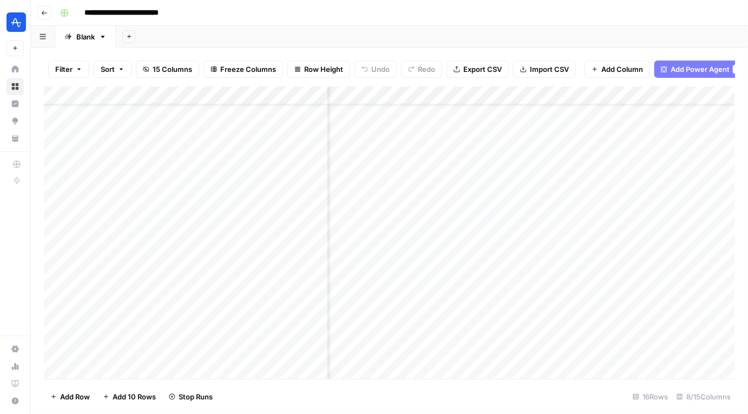
scroll to position [36, 203]
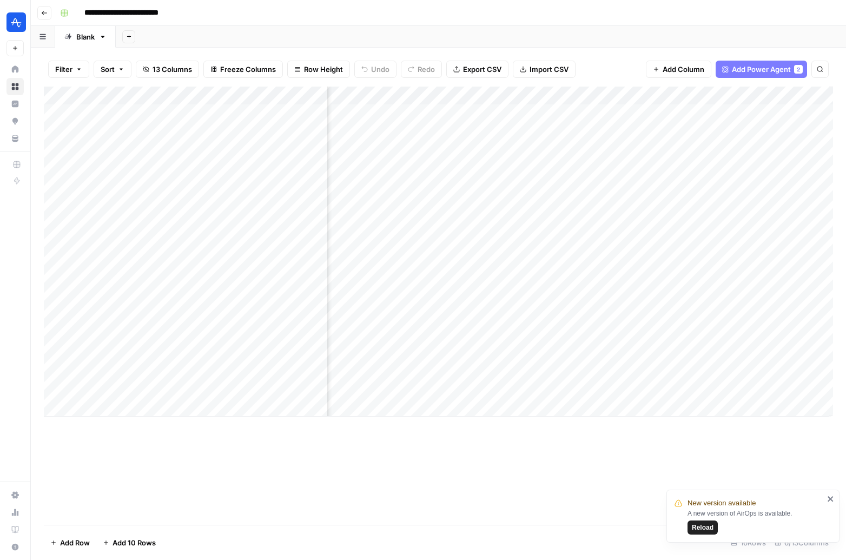
scroll to position [0, 116]
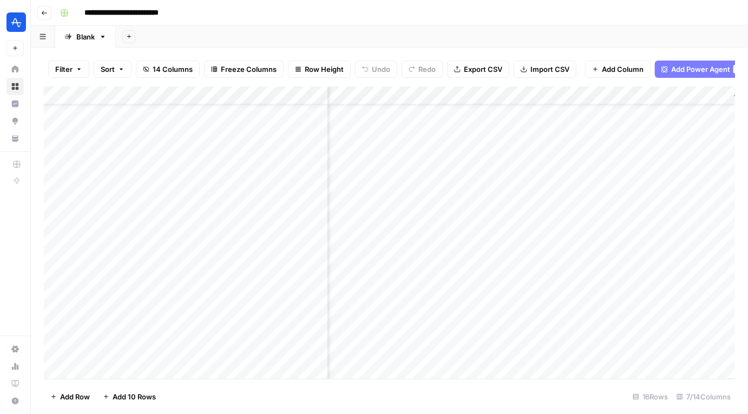
scroll to position [37, 365]
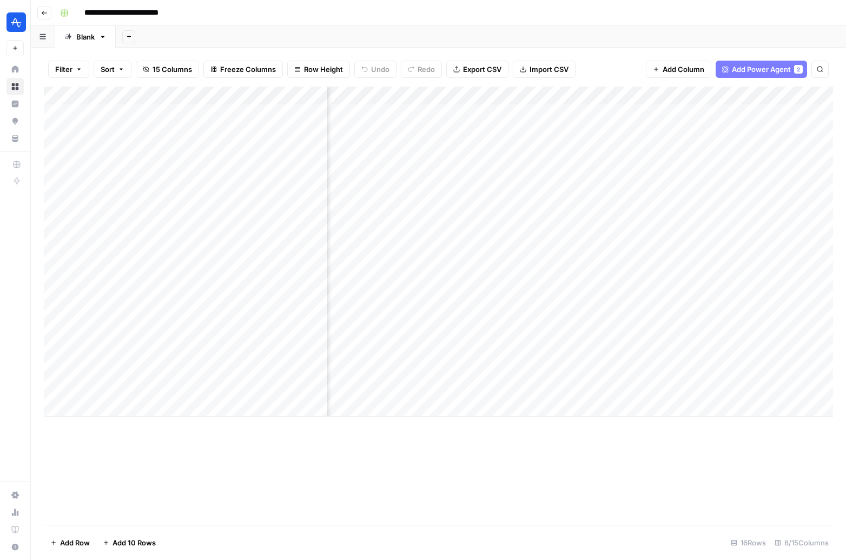
scroll to position [0, 278]
click at [651, 334] on div "Add Column" at bounding box center [438, 252] width 789 height 330
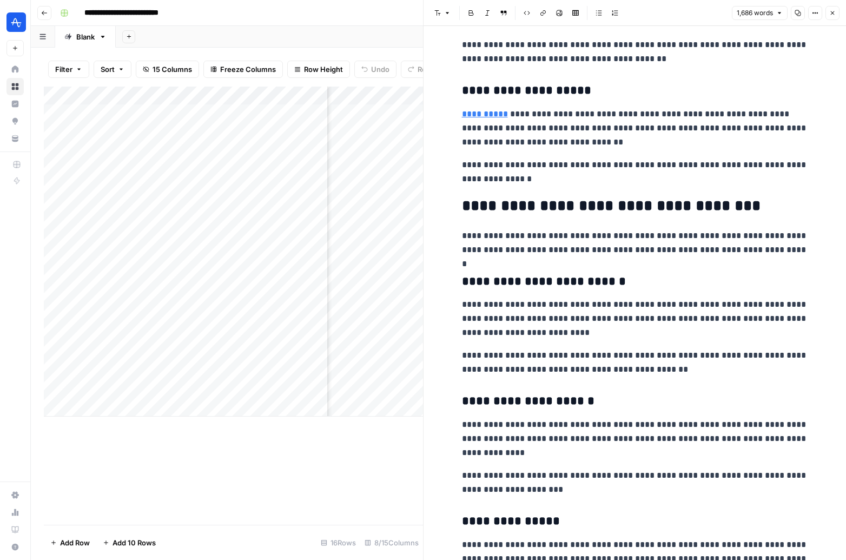
scroll to position [3183, 0]
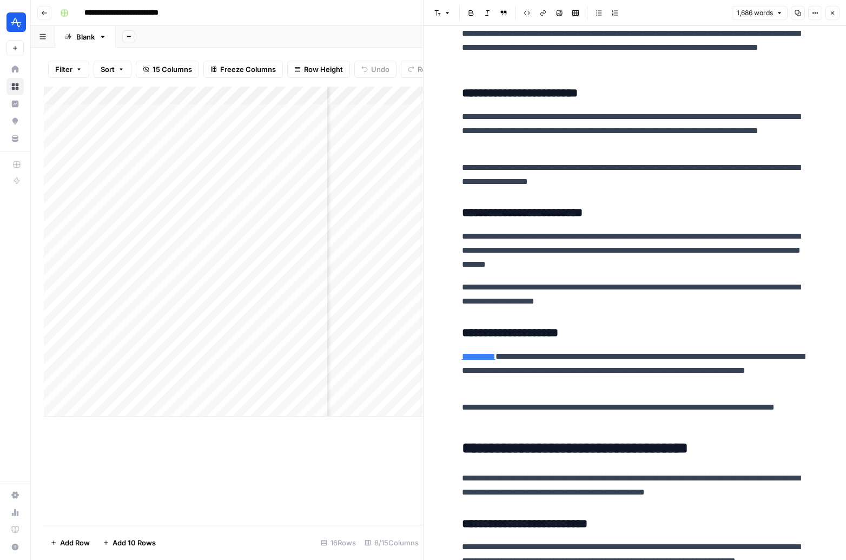
click at [639, 142] on p "**********" at bounding box center [635, 131] width 346 height 42
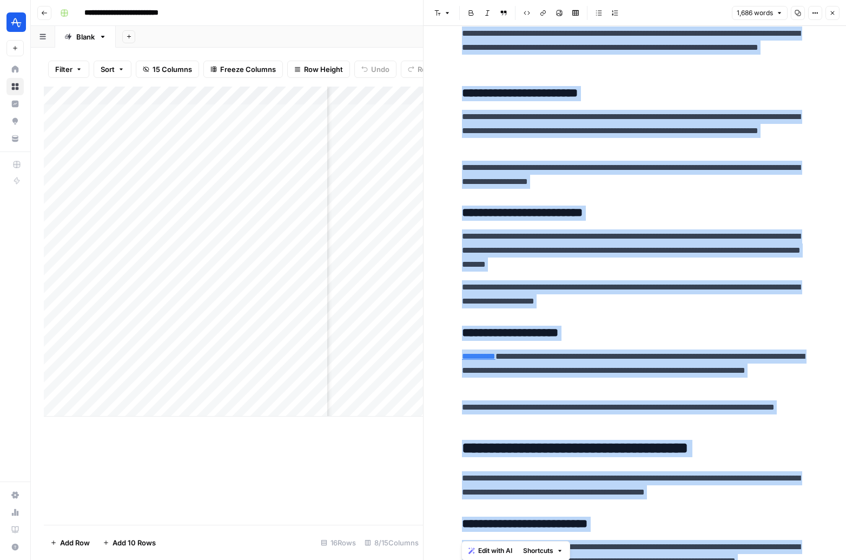
copy div "**********"
click at [836, 12] on button "Close" at bounding box center [833, 13] width 14 height 14
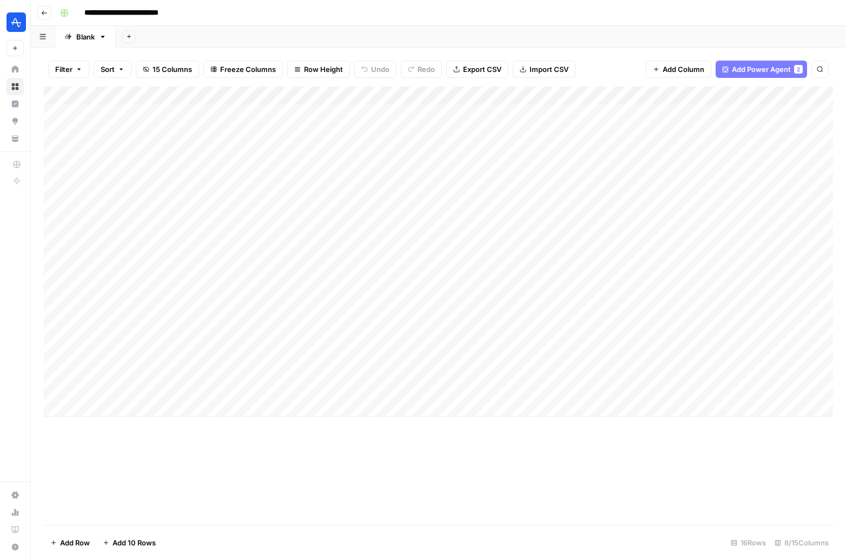
click at [537, 97] on div "Add Column" at bounding box center [438, 252] width 789 height 330
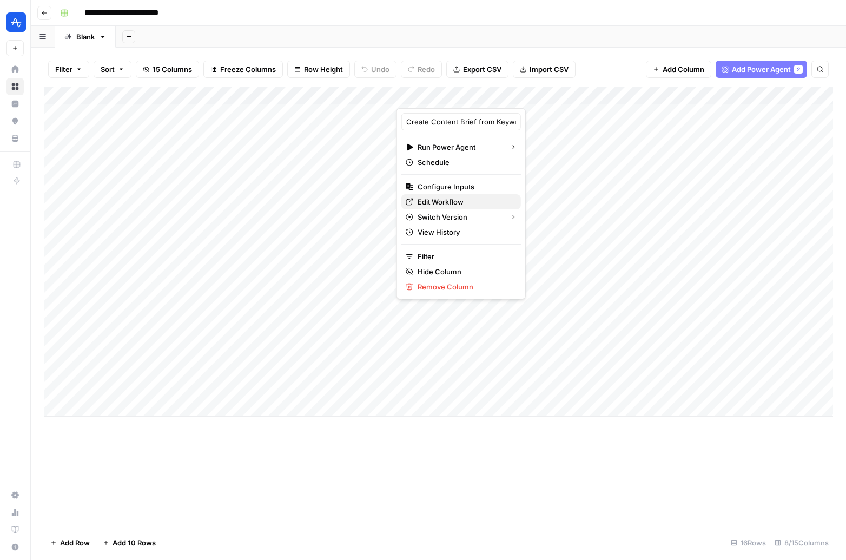
click at [453, 197] on span "Edit Workflow" at bounding box center [465, 201] width 95 height 11
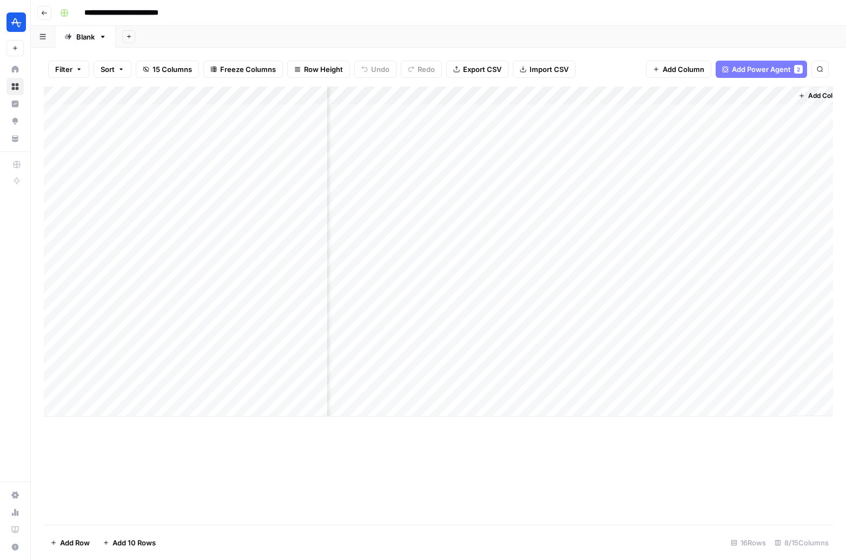
scroll to position [0, 364]
click at [565, 334] on div "Add Column" at bounding box center [438, 252] width 789 height 330
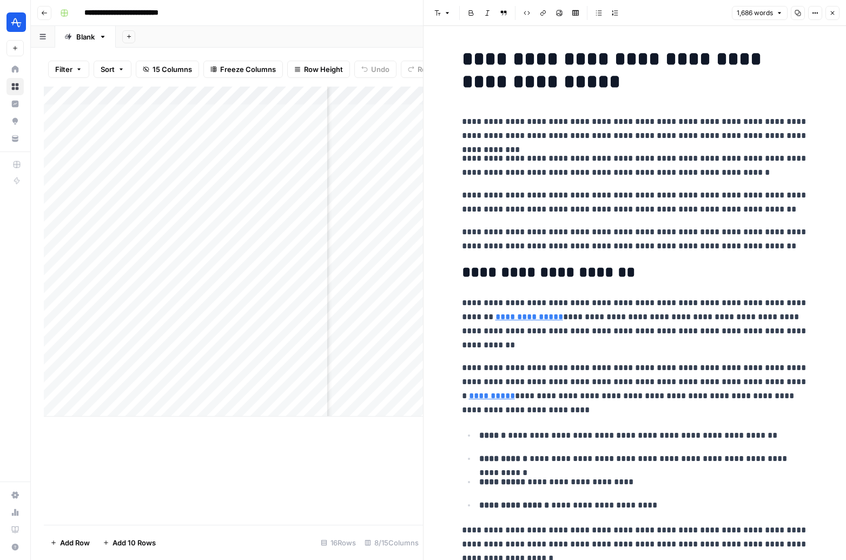
click at [831, 10] on icon "button" at bounding box center [833, 13] width 6 height 6
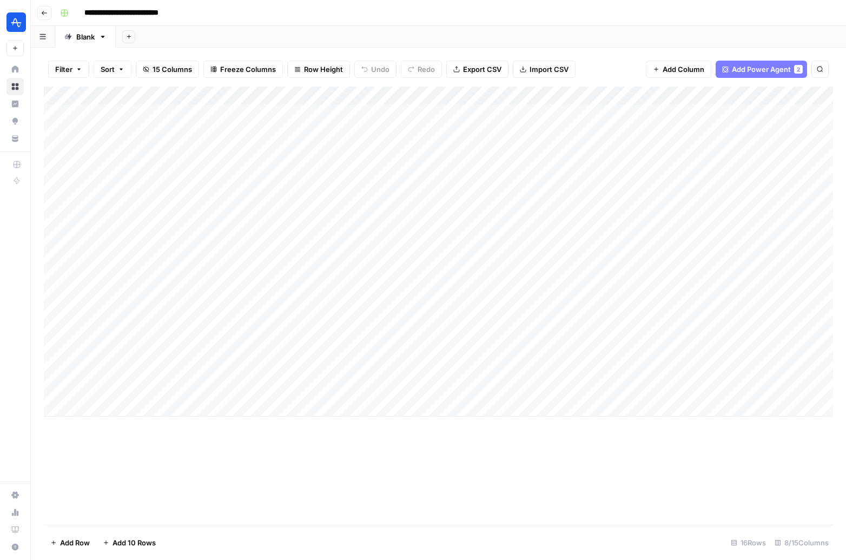
click at [647, 370] on div "Add Column" at bounding box center [438, 252] width 789 height 330
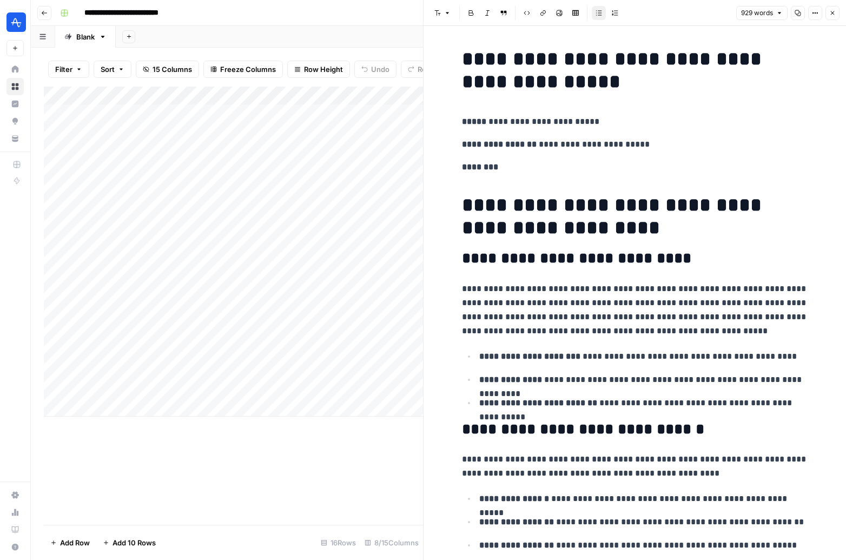
click at [831, 11] on icon "button" at bounding box center [833, 13] width 6 height 6
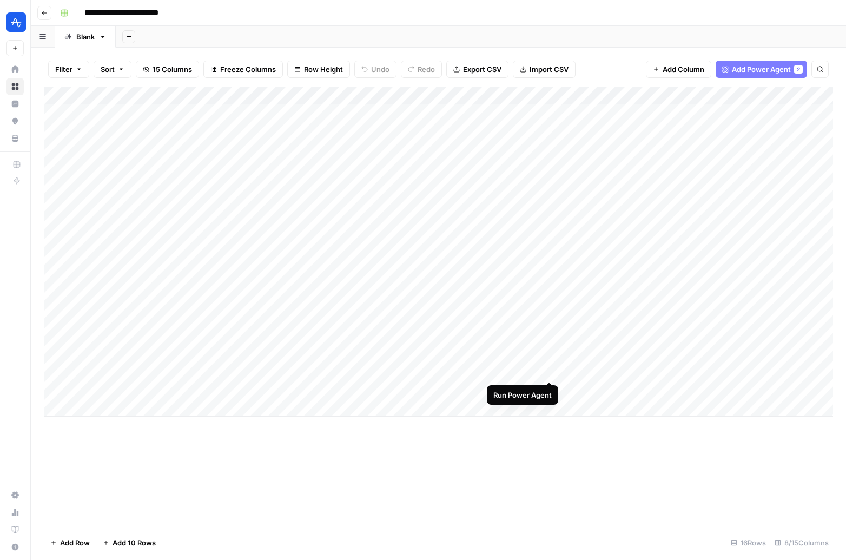
click at [549, 370] on div "Add Column" at bounding box center [438, 252] width 789 height 330
click at [545, 371] on div "Add Column" at bounding box center [438, 252] width 789 height 330
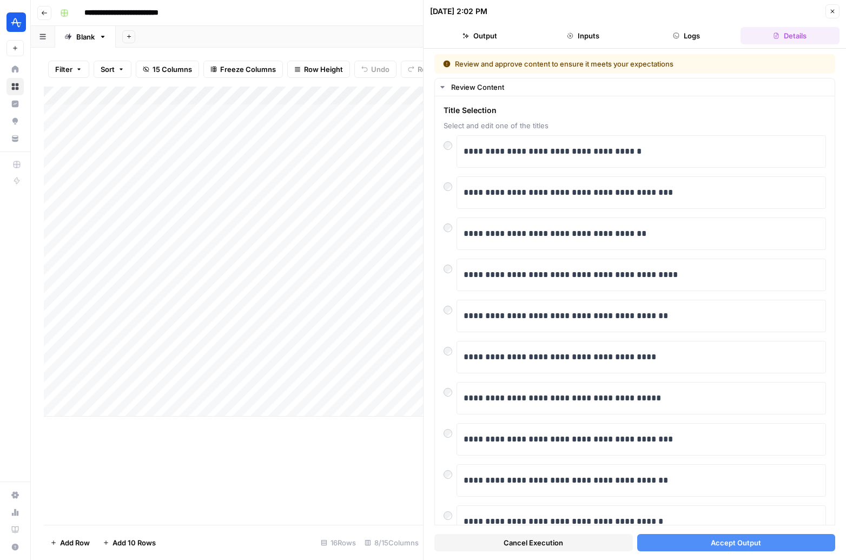
click at [719, 548] on button "Accept Output" at bounding box center [736, 542] width 199 height 17
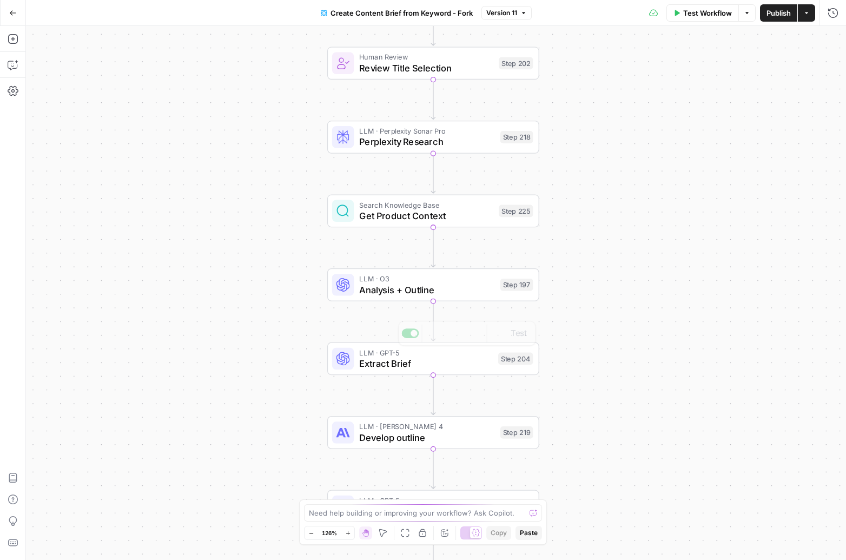
click at [458, 293] on span "Analysis + Outline" at bounding box center [426, 290] width 135 height 14
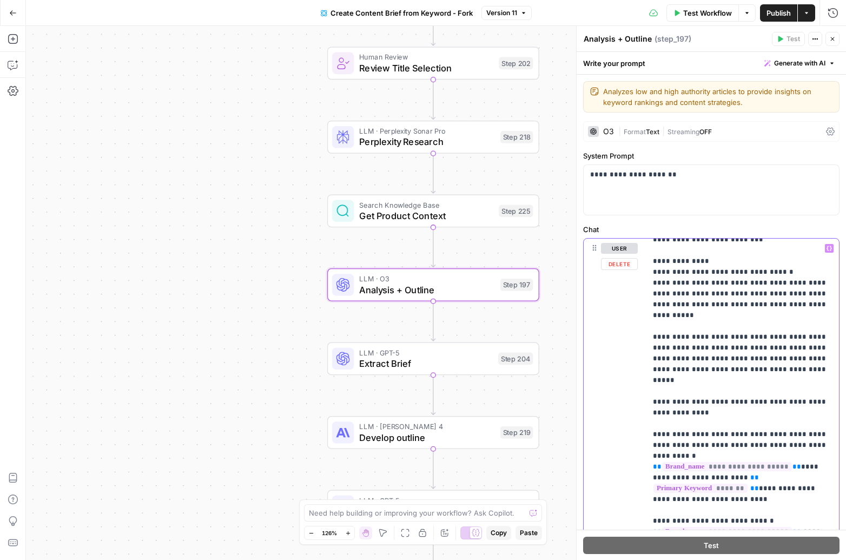
scroll to position [2100, 0]
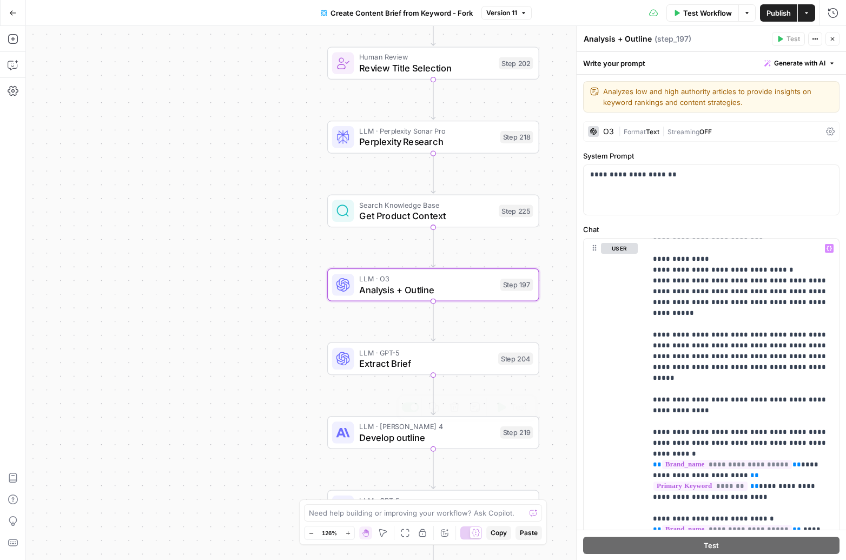
click at [333, 528] on div "126%" at bounding box center [330, 533] width 24 height 13
drag, startPoint x: 335, startPoint y: 522, endPoint x: 343, endPoint y: 516, distance: 9.6
click at [343, 516] on div "Need help building or improving your workflow? Ask Copilot. Zoom Out 126% Zoom …" at bounding box center [423, 521] width 248 height 45
click at [343, 516] on textarea at bounding box center [417, 513] width 216 height 11
type textarea "in step 197, can you also add a suggested page title and meta description in th…"
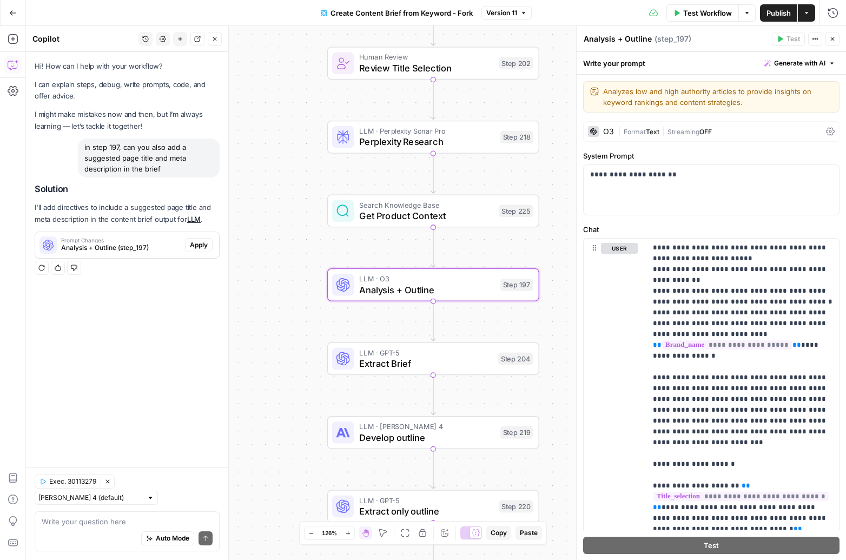
scroll to position [3334, 0]
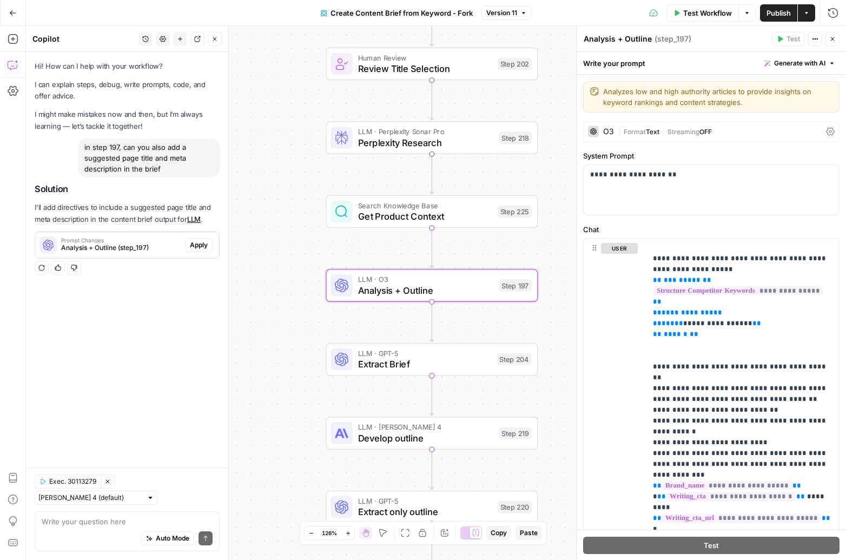
click at [148, 248] on span "Analysis + Outline (step_197)" at bounding box center [121, 248] width 120 height 10
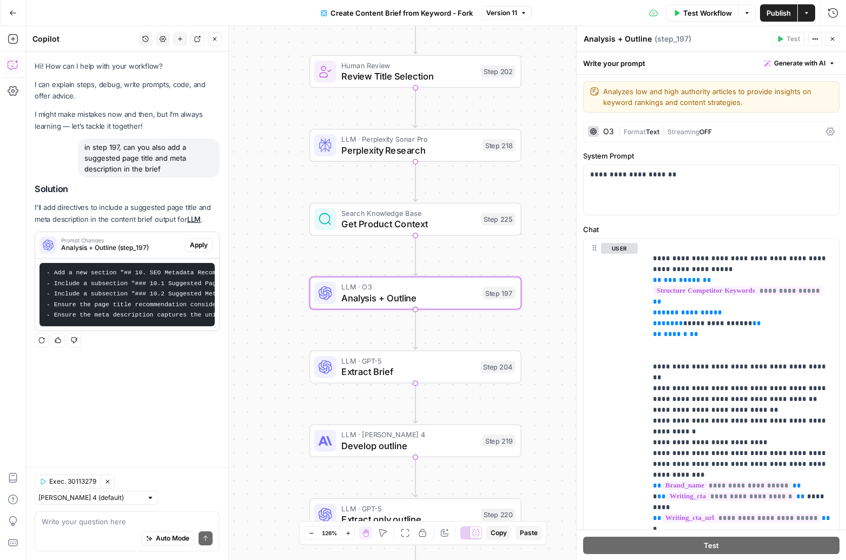
click at [195, 245] on span "Apply" at bounding box center [199, 245] width 18 height 10
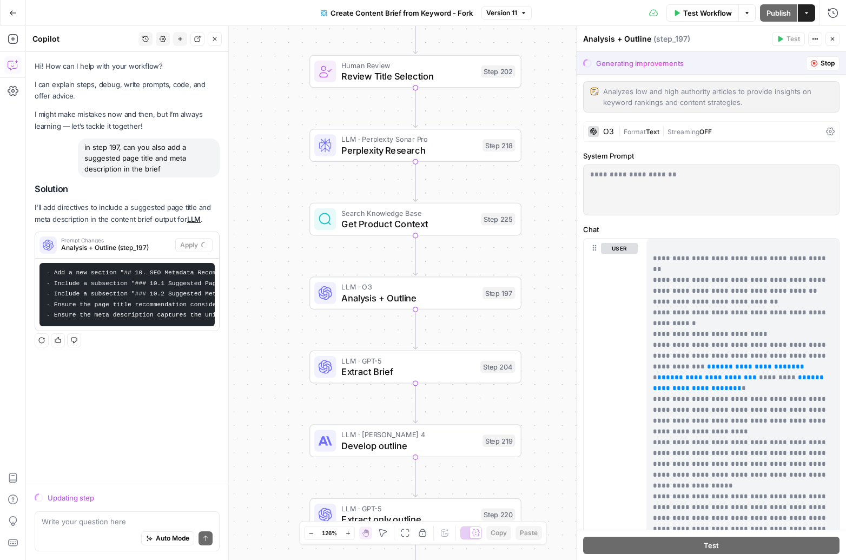
scroll to position [3085, 0]
